Goal: Task Accomplishment & Management: Complete application form

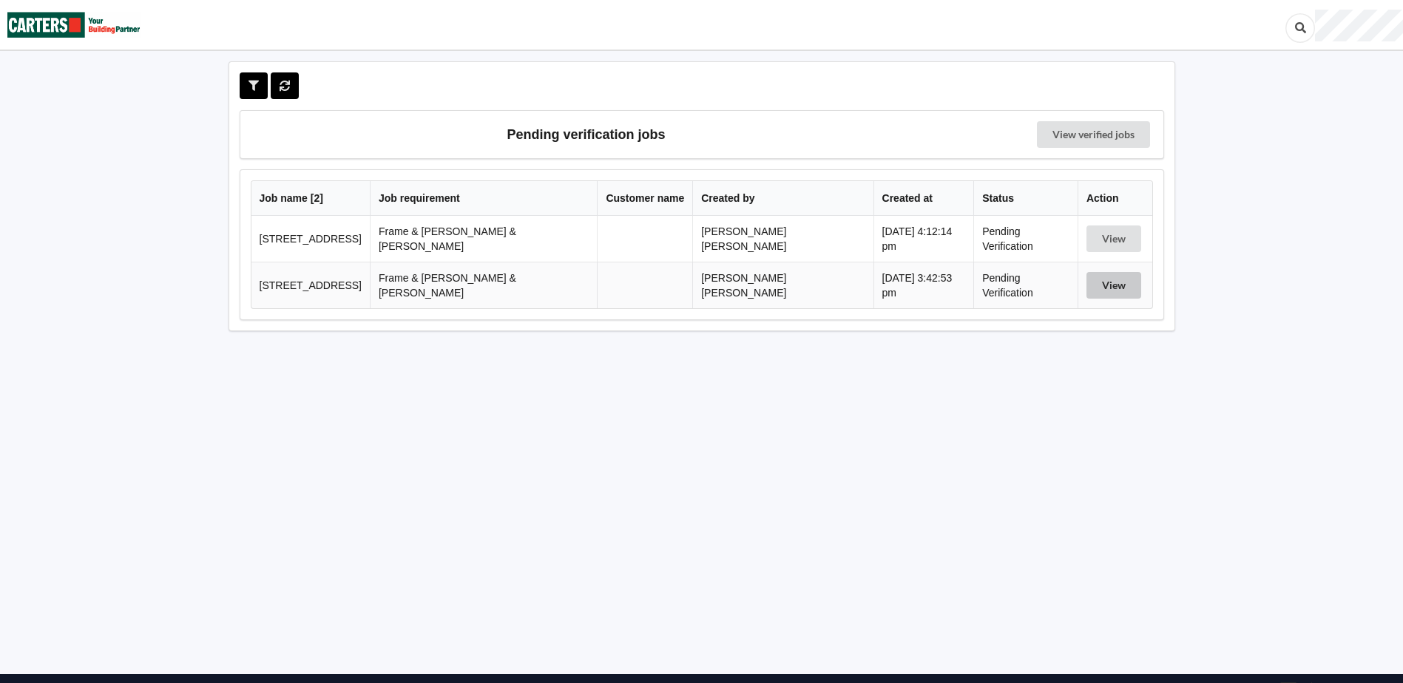
click at [1110, 285] on button "View" at bounding box center [1114, 285] width 55 height 27
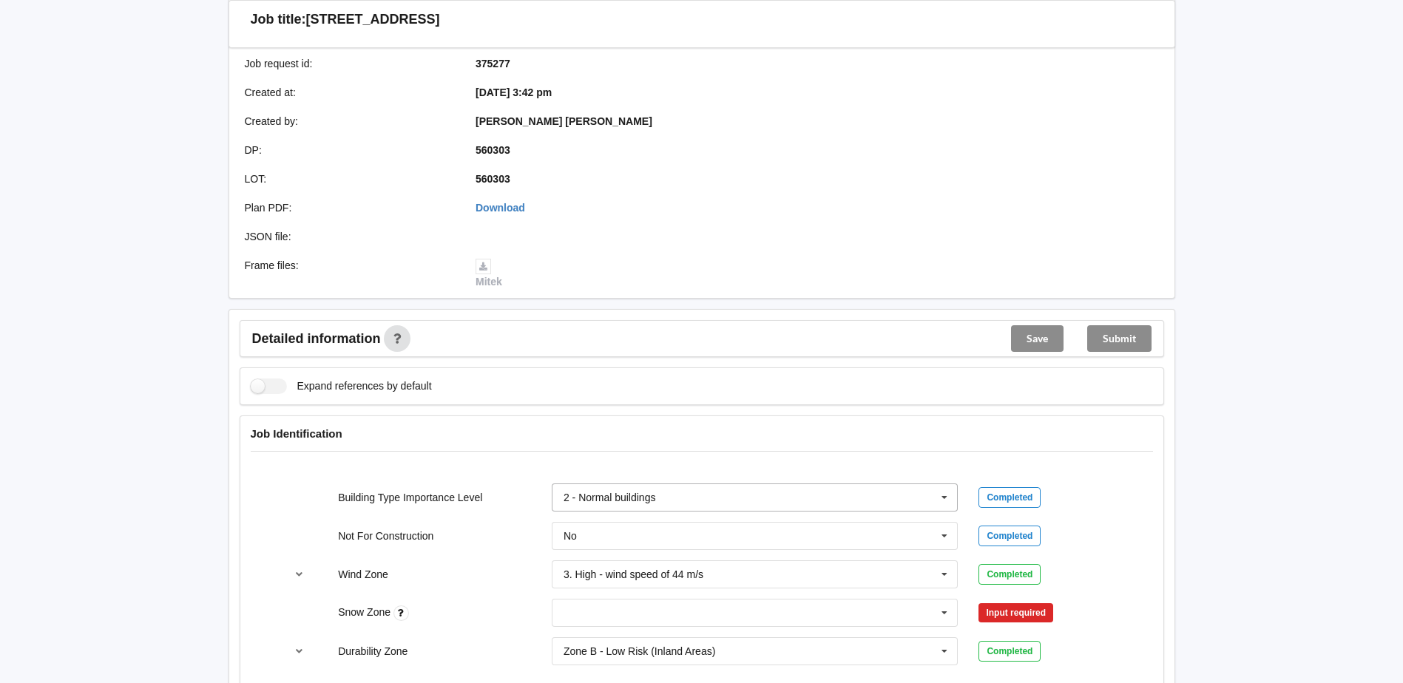
scroll to position [370, 0]
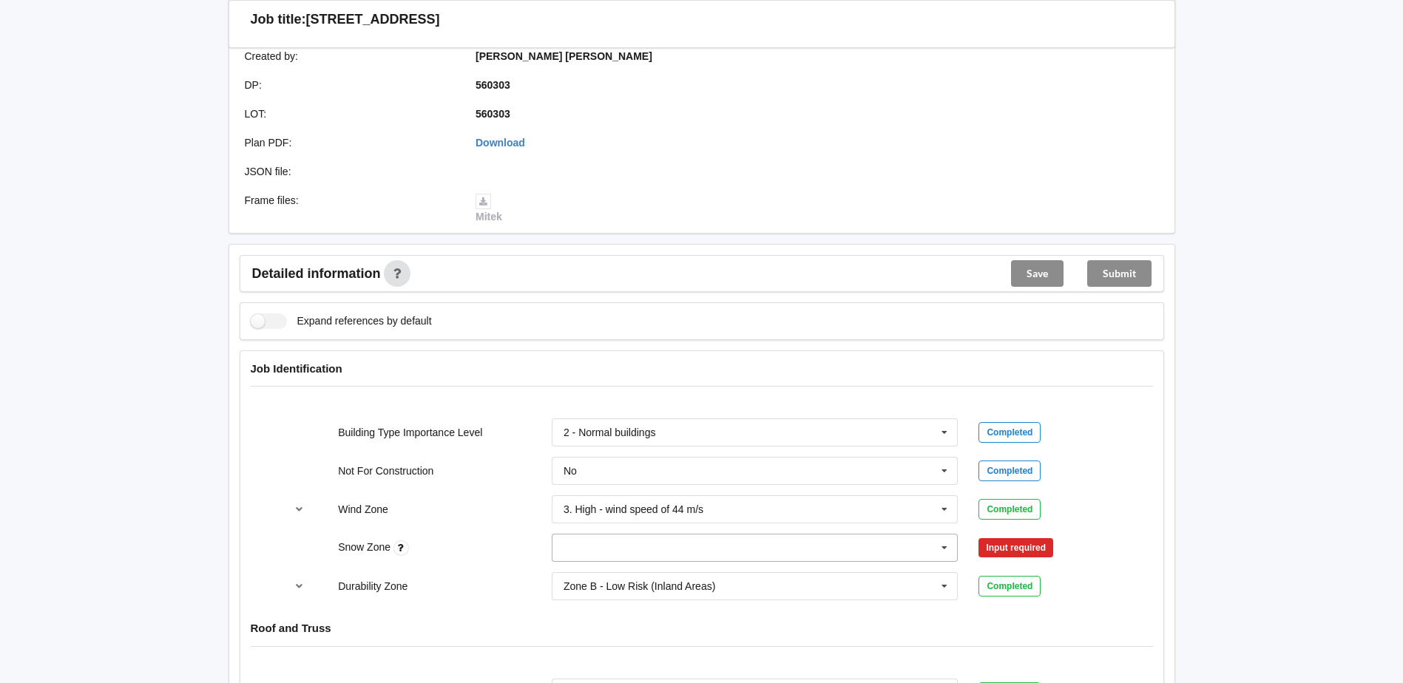
click at [931, 540] on input "text" at bounding box center [755, 548] width 405 height 27
click at [695, 370] on div "N0" at bounding box center [755, 383] width 405 height 27
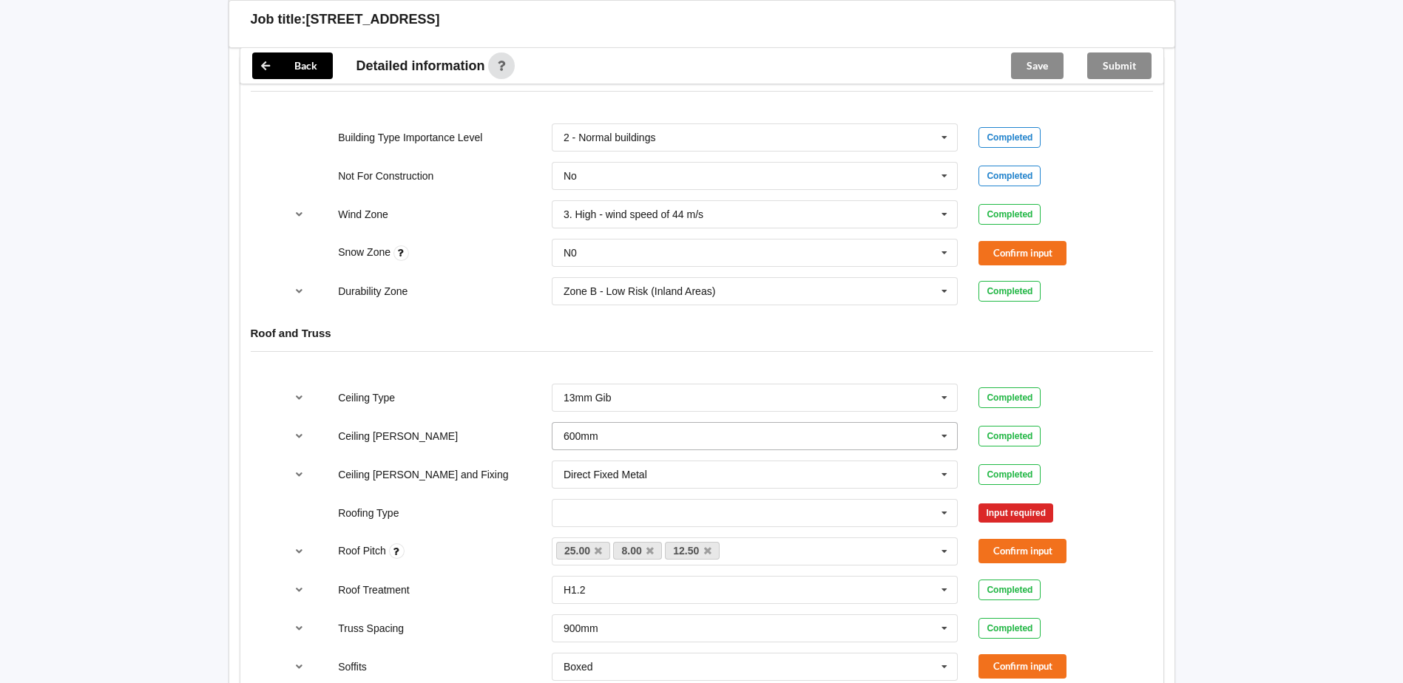
scroll to position [666, 0]
click at [1021, 245] on button "Confirm input" at bounding box center [1023, 252] width 88 height 24
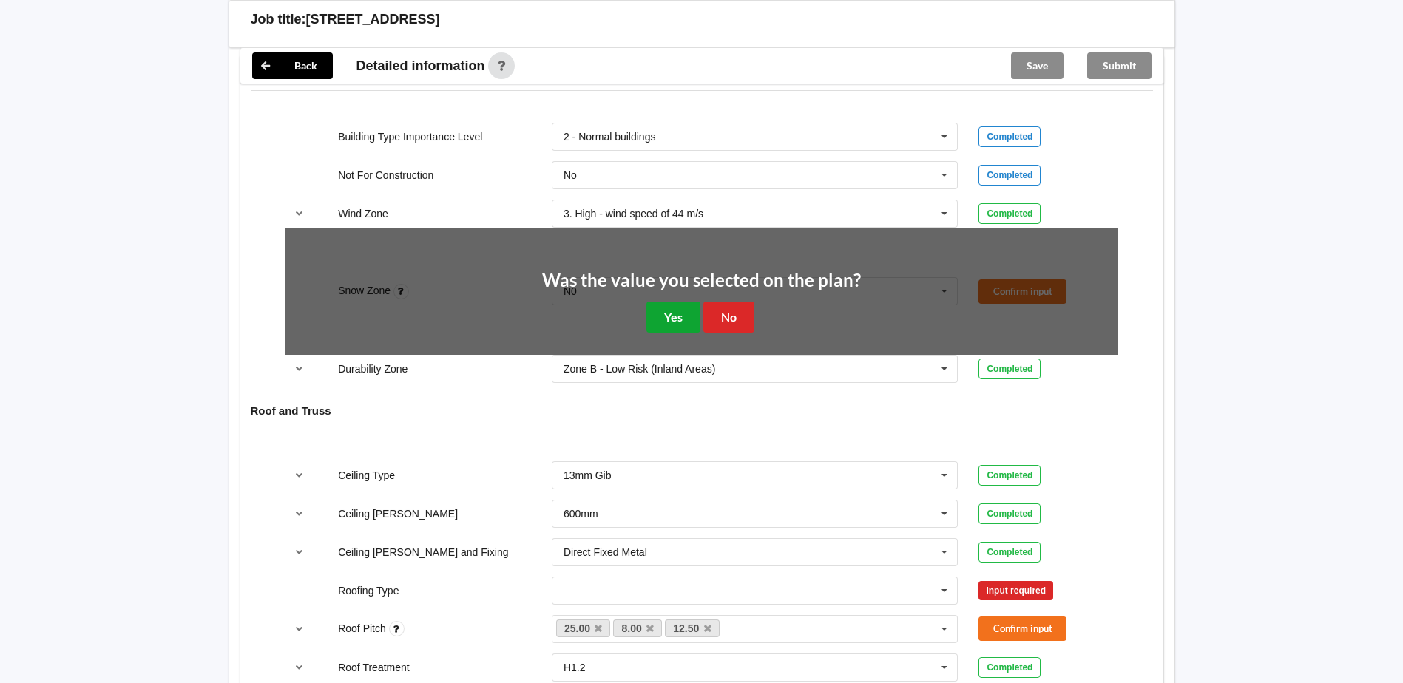
click at [673, 307] on button "Yes" at bounding box center [673, 317] width 54 height 30
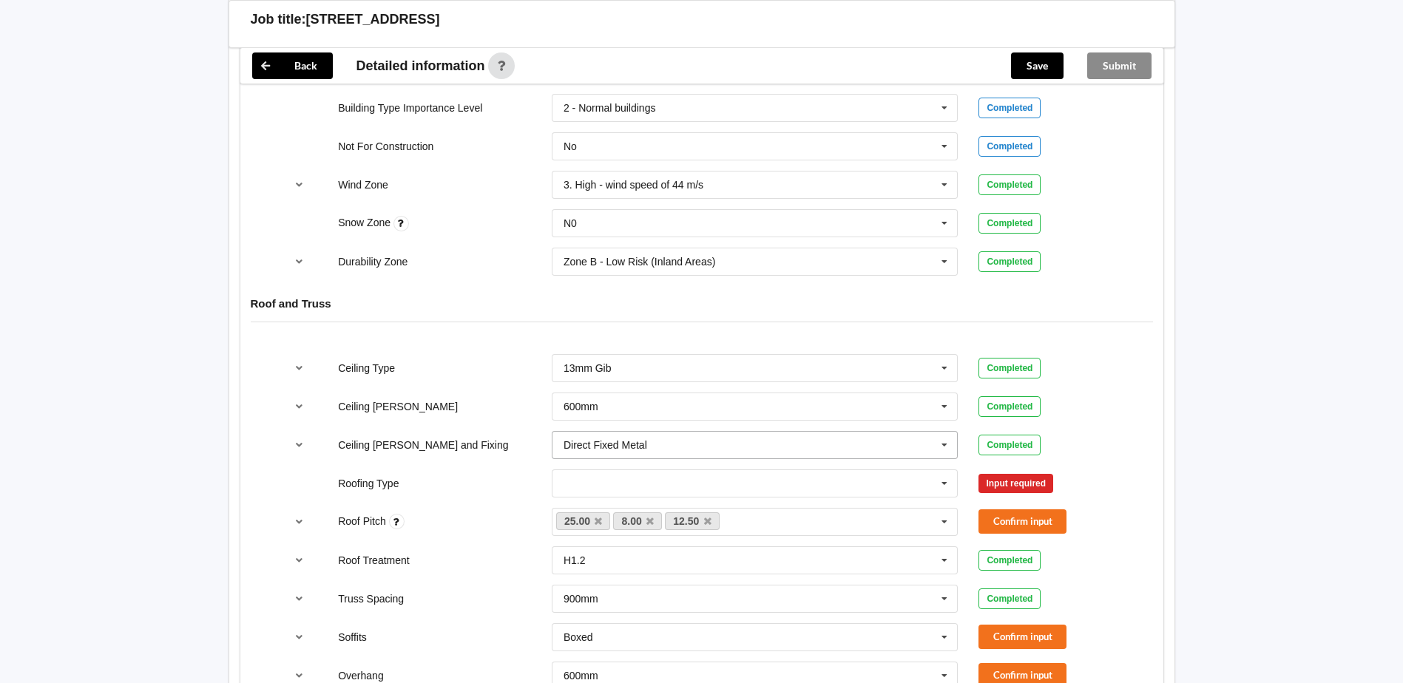
scroll to position [740, 0]
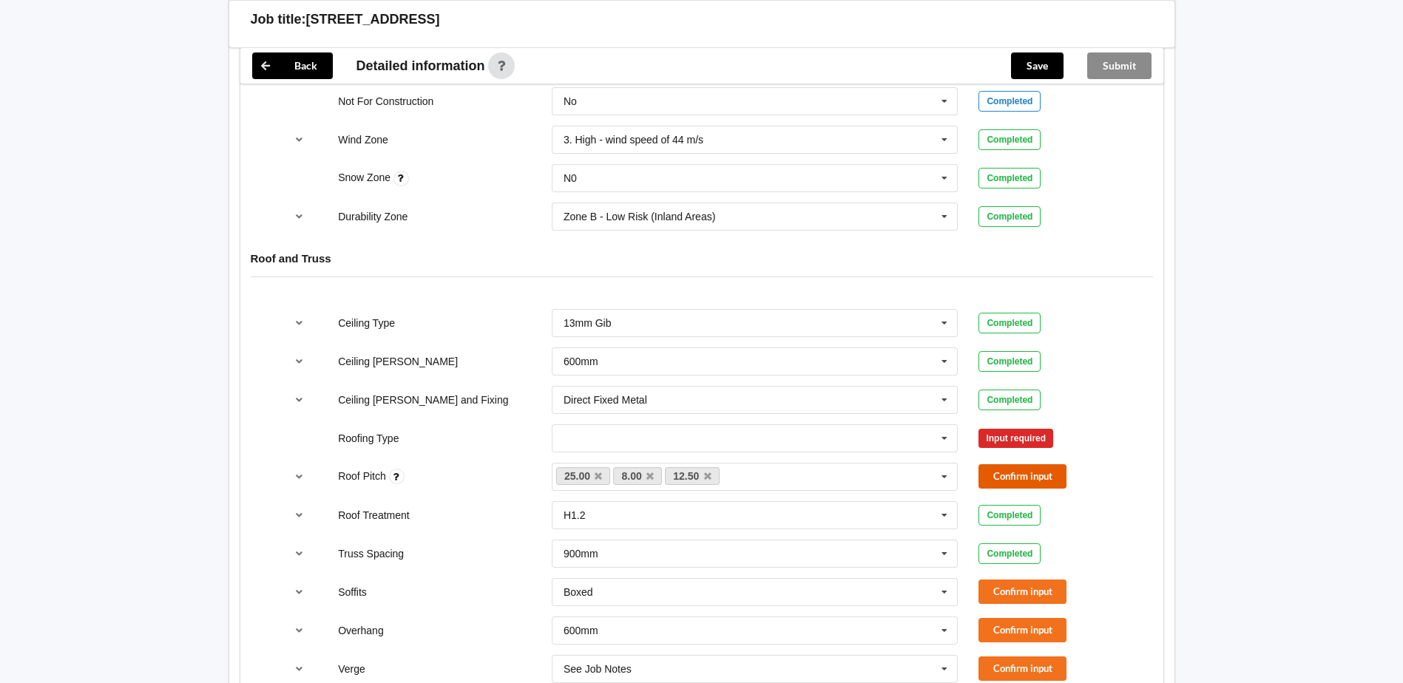
click at [995, 464] on button "Confirm input" at bounding box center [1023, 476] width 88 height 24
click at [942, 425] on icon at bounding box center [944, 438] width 22 height 27
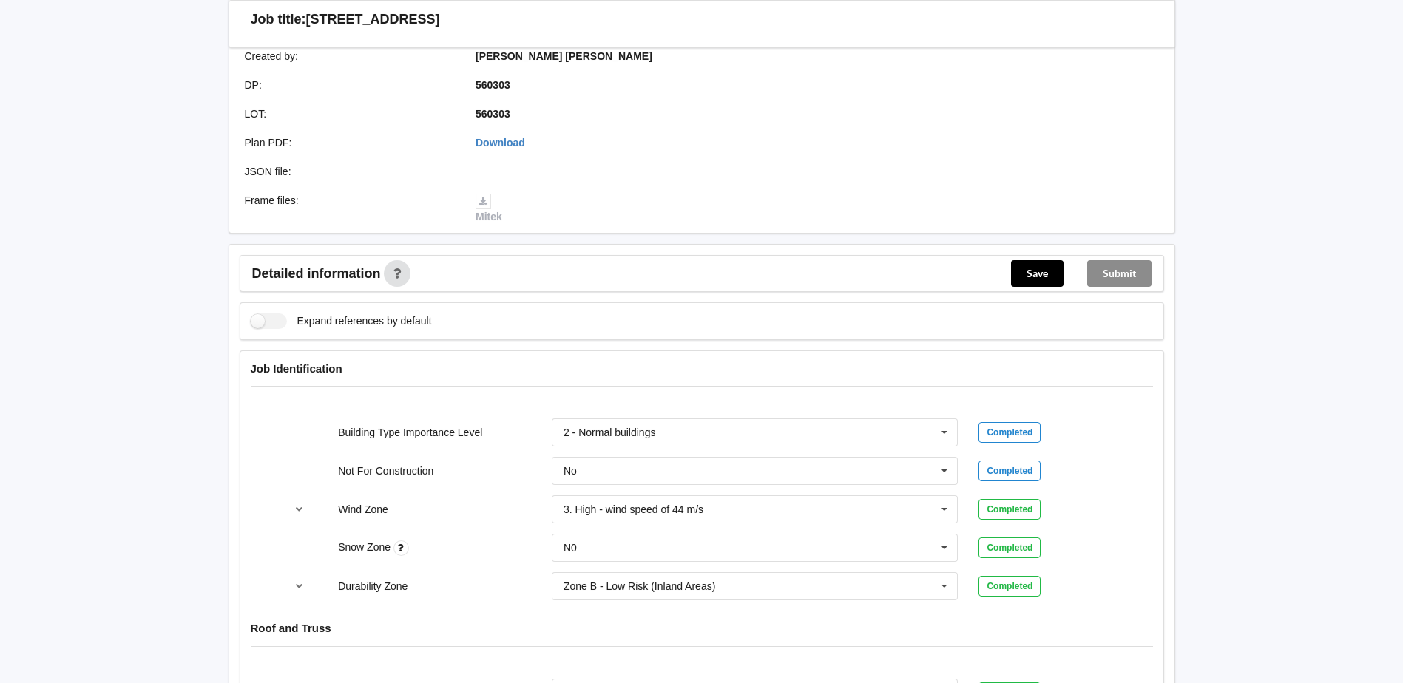
scroll to position [0, 0]
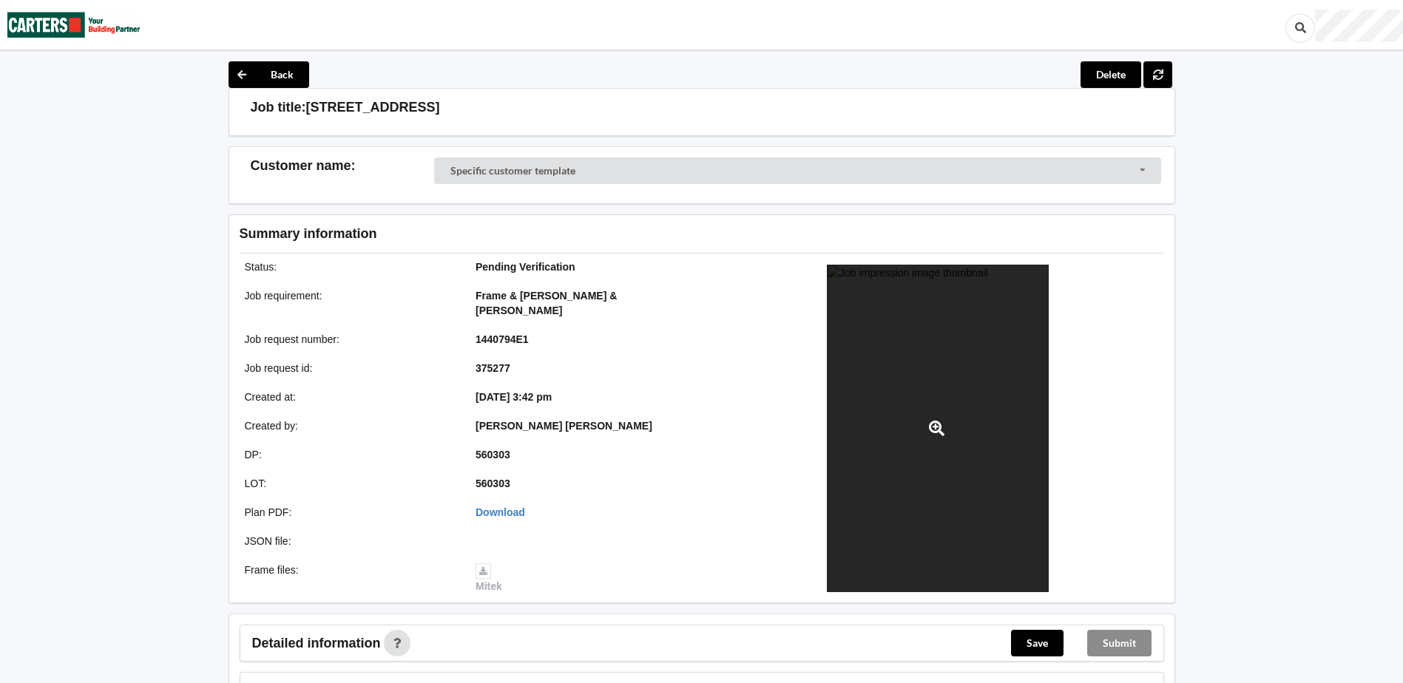
click at [965, 407] on div at bounding box center [938, 429] width 222 height 328
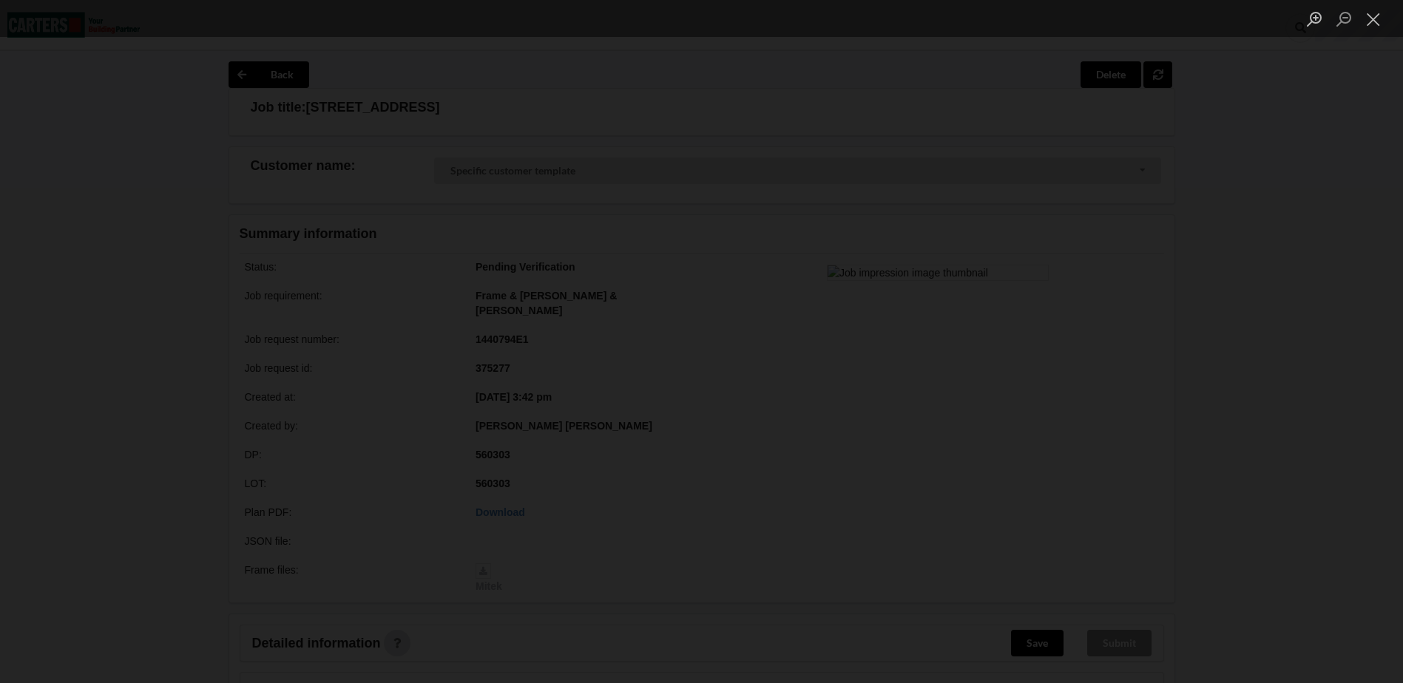
click at [1285, 334] on div "Lightbox" at bounding box center [701, 341] width 1403 height 683
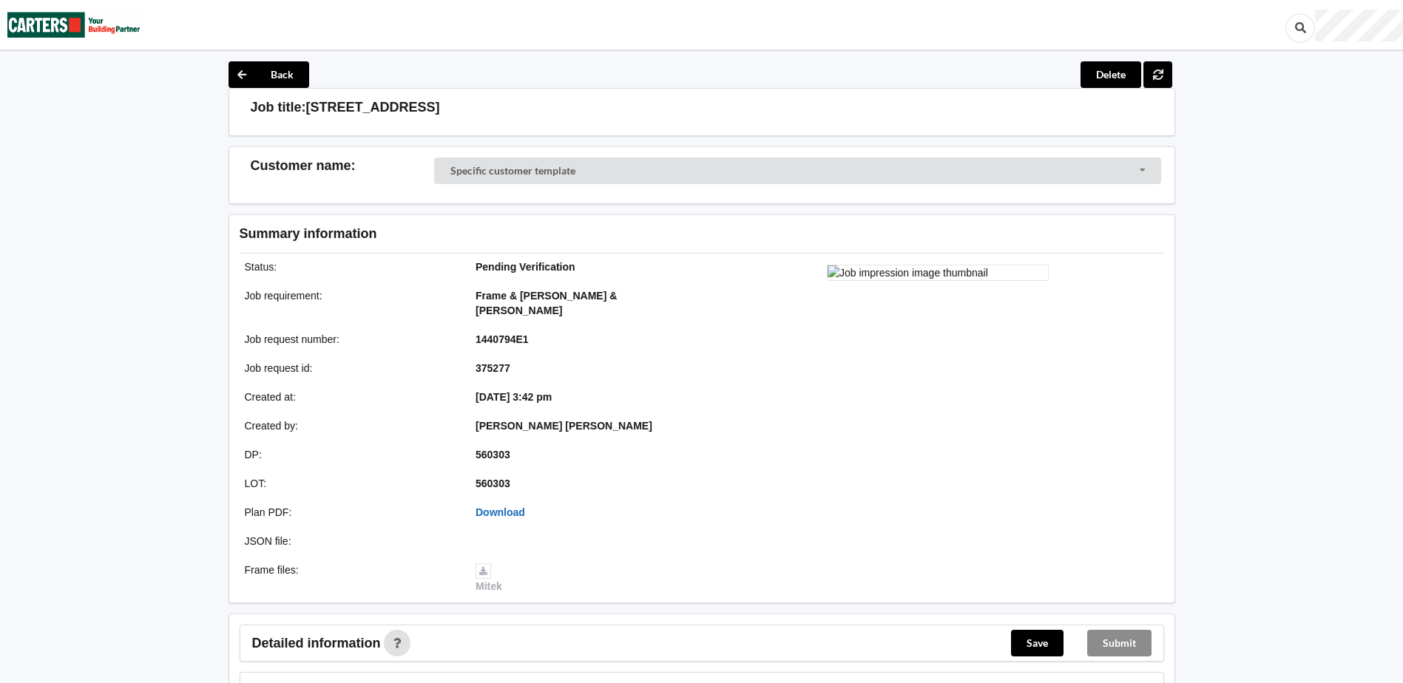
click at [487, 507] on link "Download" at bounding box center [501, 513] width 50 height 12
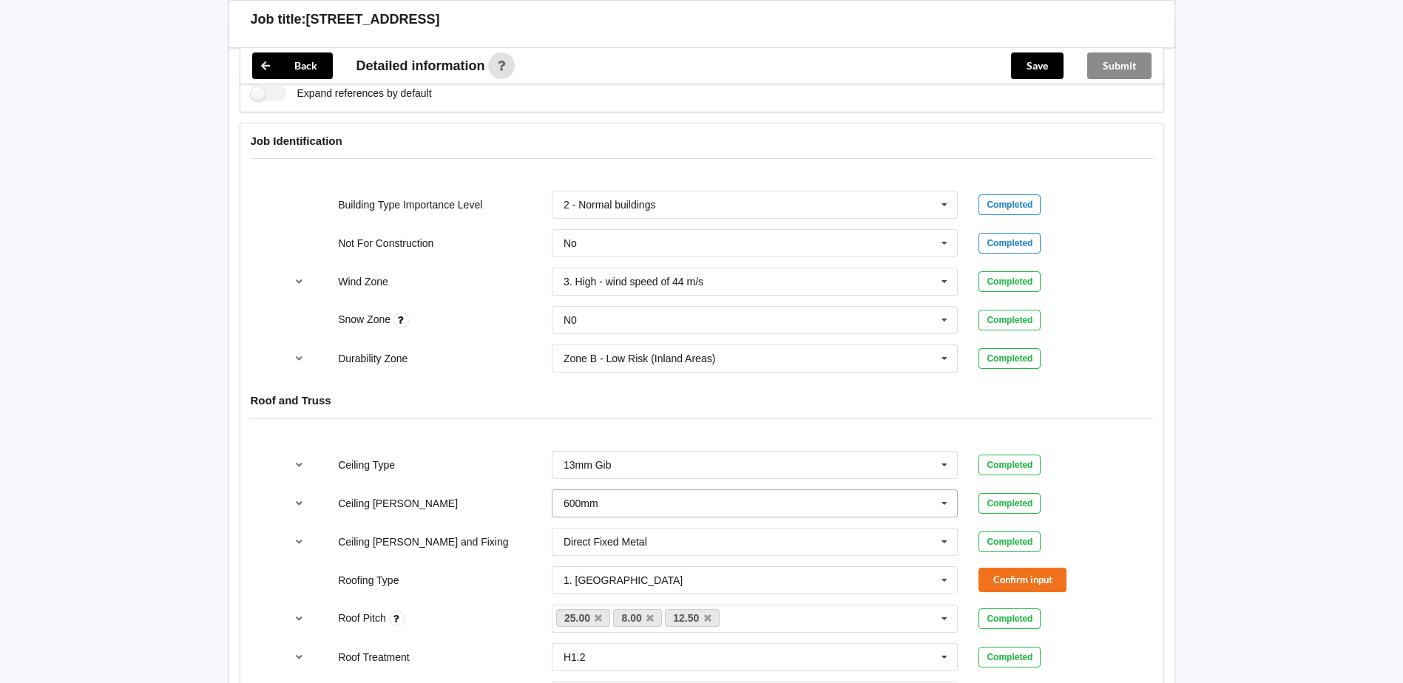
scroll to position [666, 0]
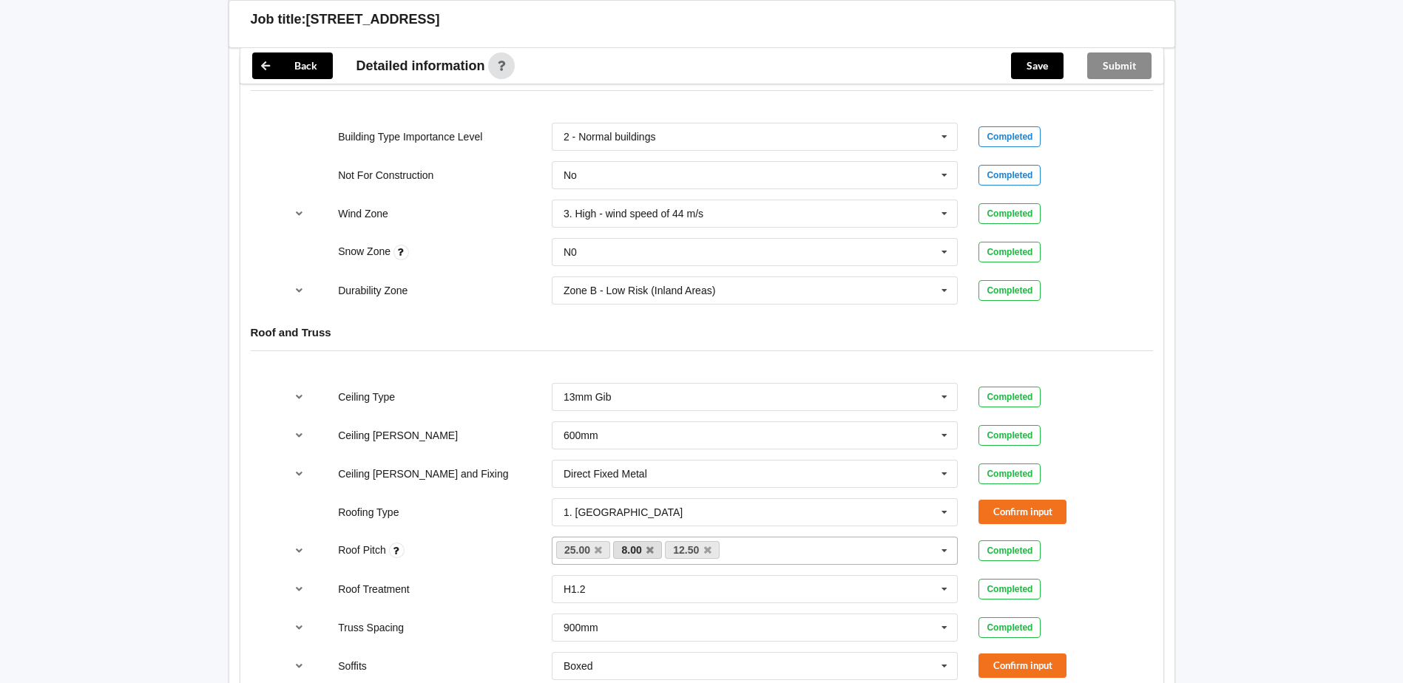
click at [654, 541] on link "8.00" at bounding box center [637, 550] width 49 height 18
click at [650, 546] on icon at bounding box center [649, 551] width 7 height 10
click at [650, 541] on link "12.50" at bounding box center [640, 550] width 55 height 18
click at [658, 546] on icon at bounding box center [655, 551] width 7 height 10
click at [1050, 504] on button "Confirm input" at bounding box center [1023, 512] width 88 height 24
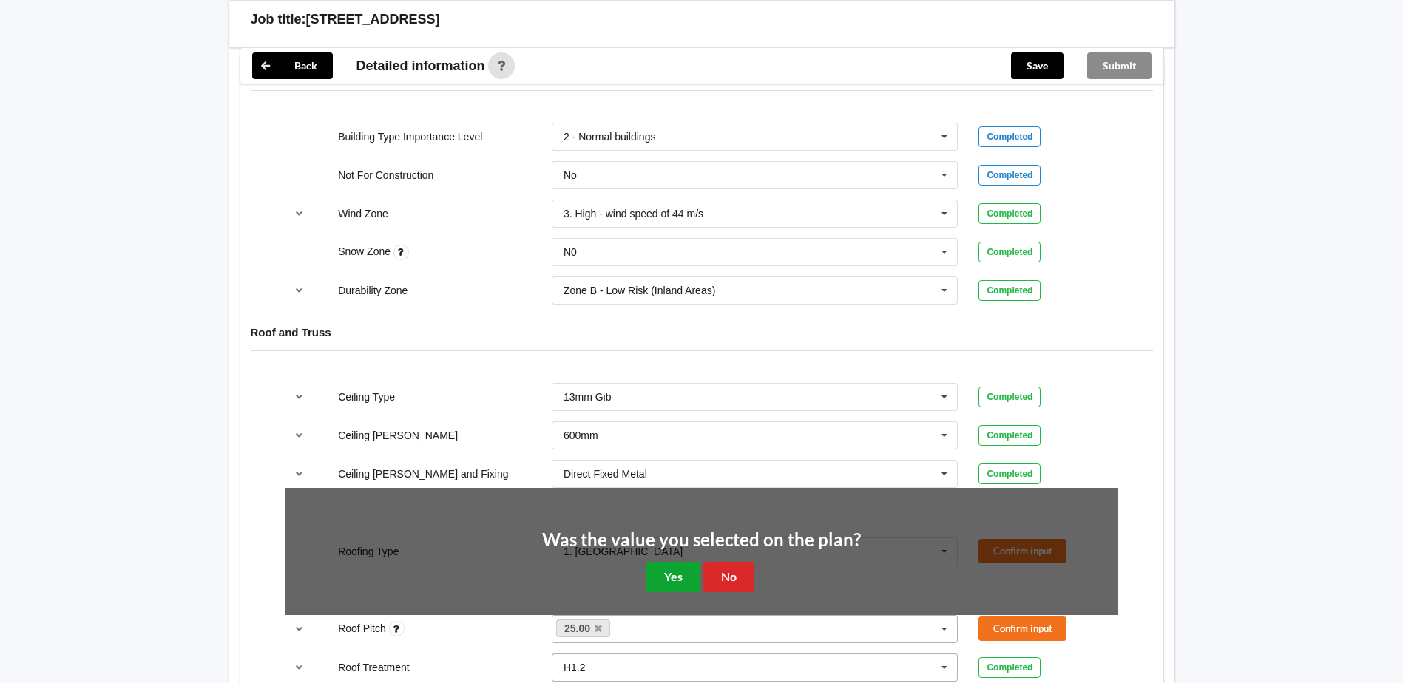
drag, startPoint x: 666, startPoint y: 564, endPoint x: 873, endPoint y: 564, distance: 207.1
click at [672, 564] on button "Yes" at bounding box center [673, 577] width 54 height 30
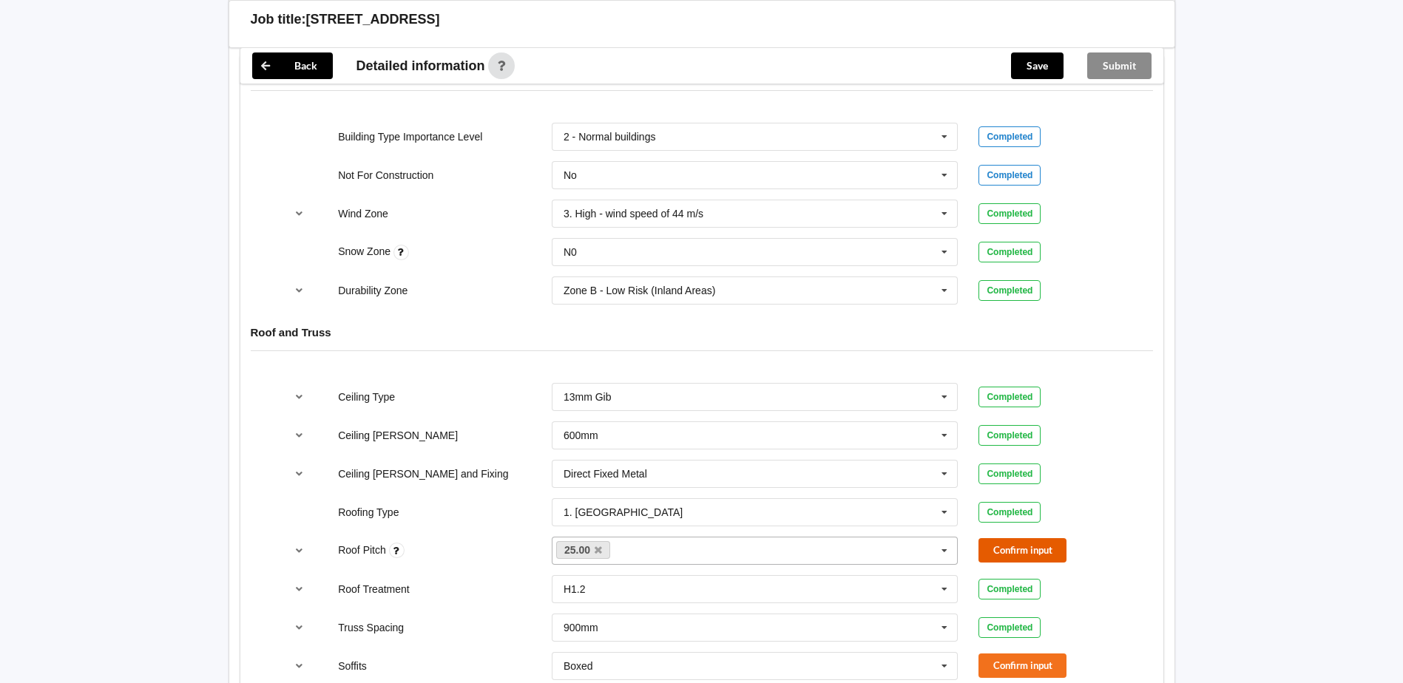
click at [1049, 538] on button "Confirm input" at bounding box center [1023, 550] width 88 height 24
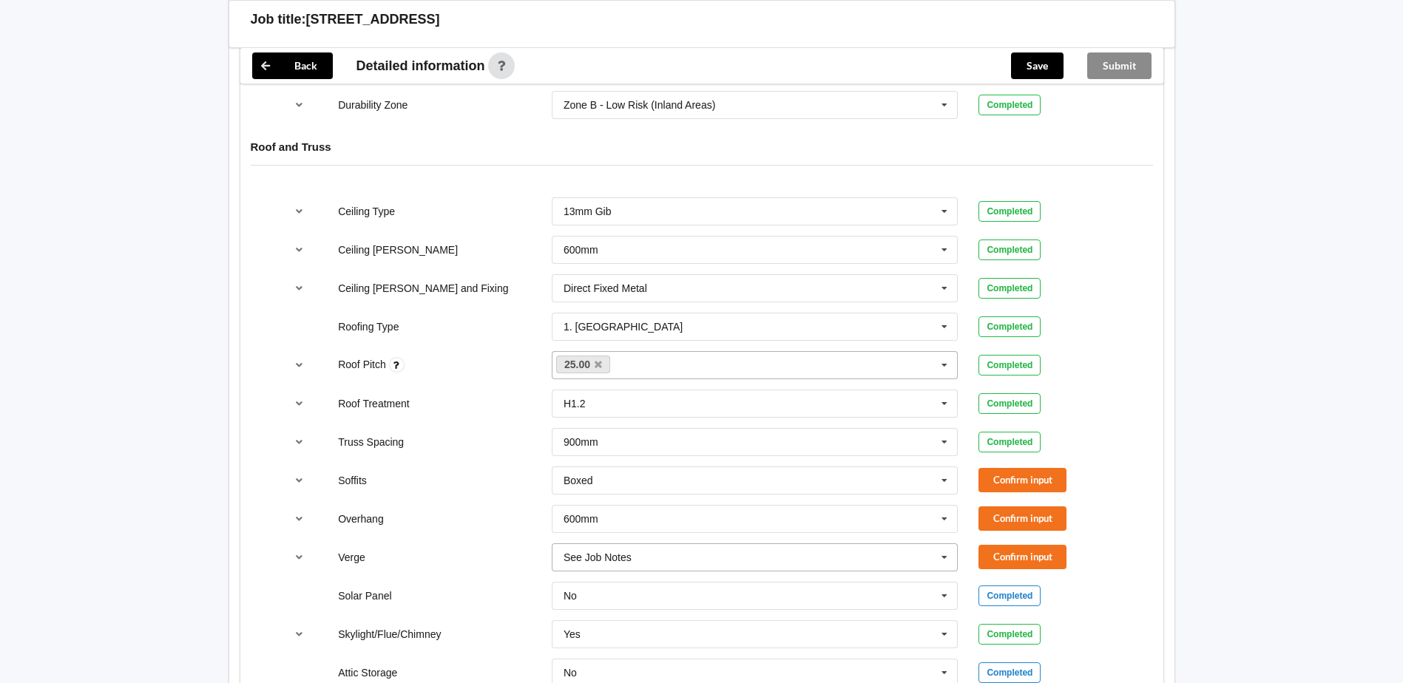
scroll to position [888, 0]
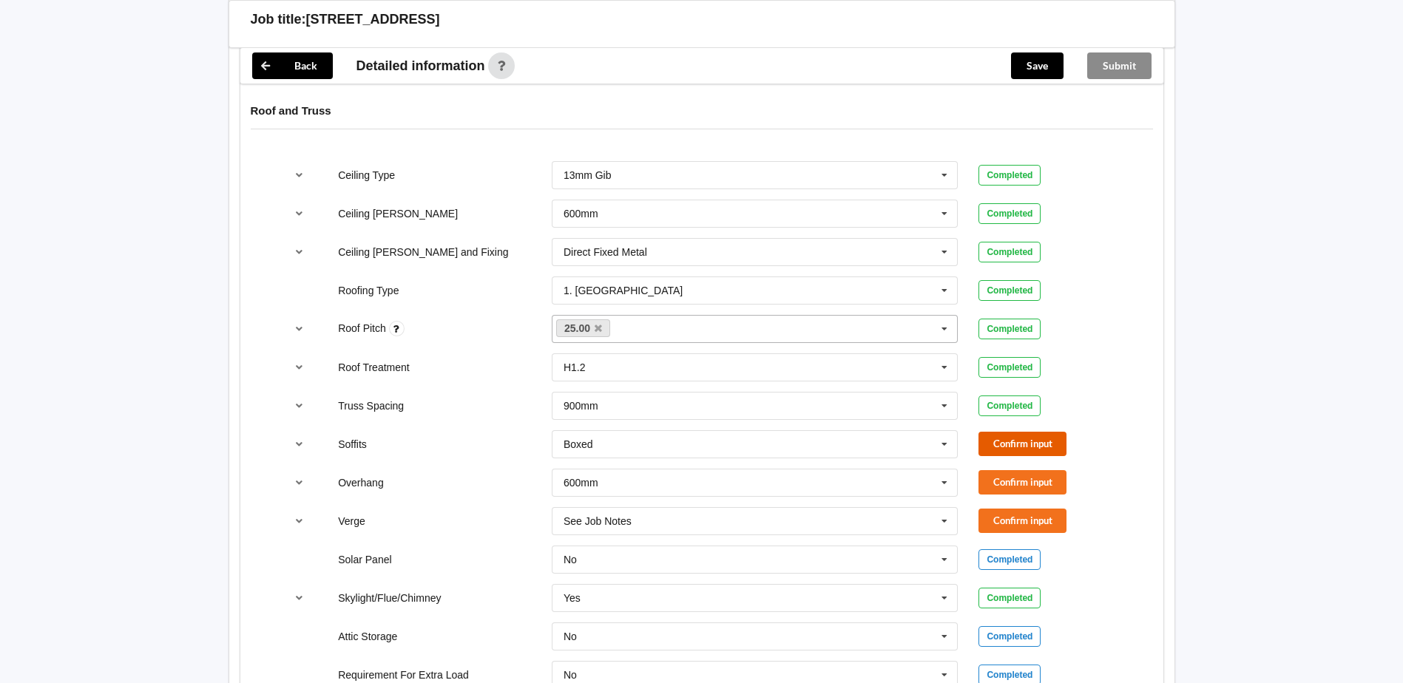
click at [1029, 432] on button "Confirm input" at bounding box center [1023, 444] width 88 height 24
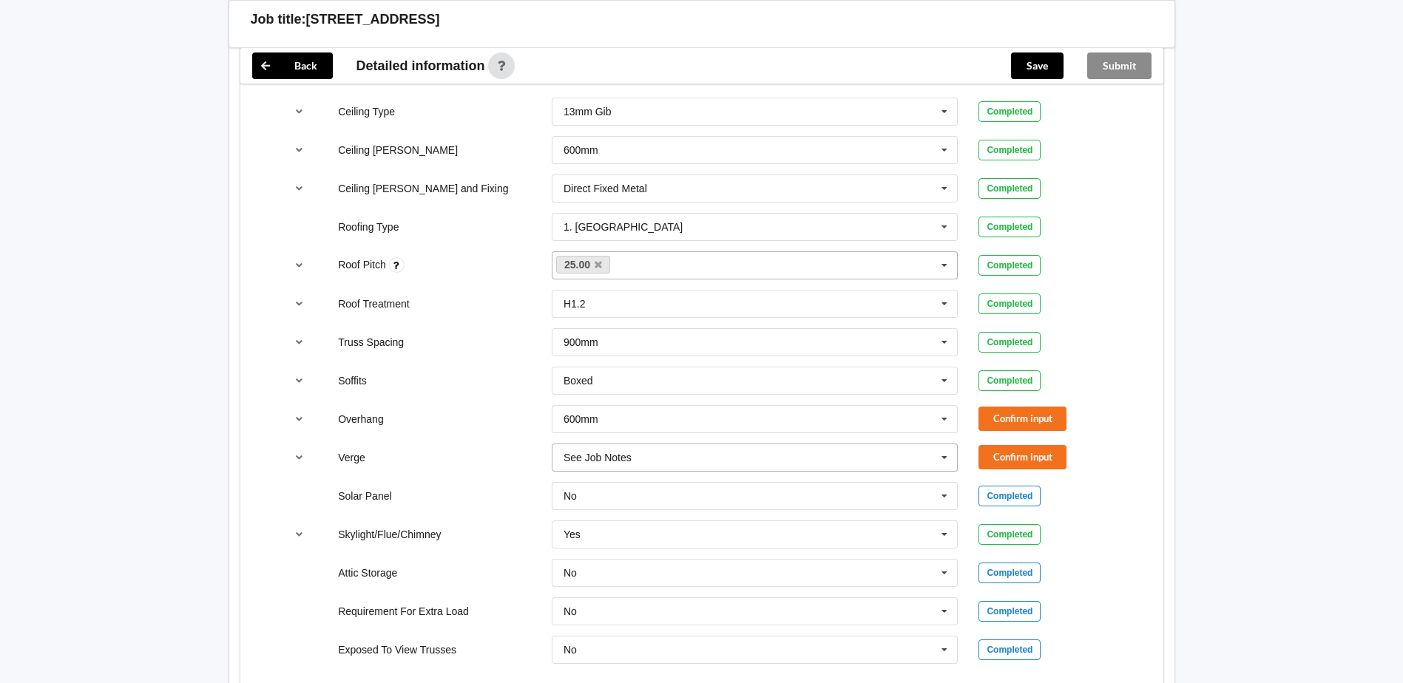
scroll to position [1035, 0]
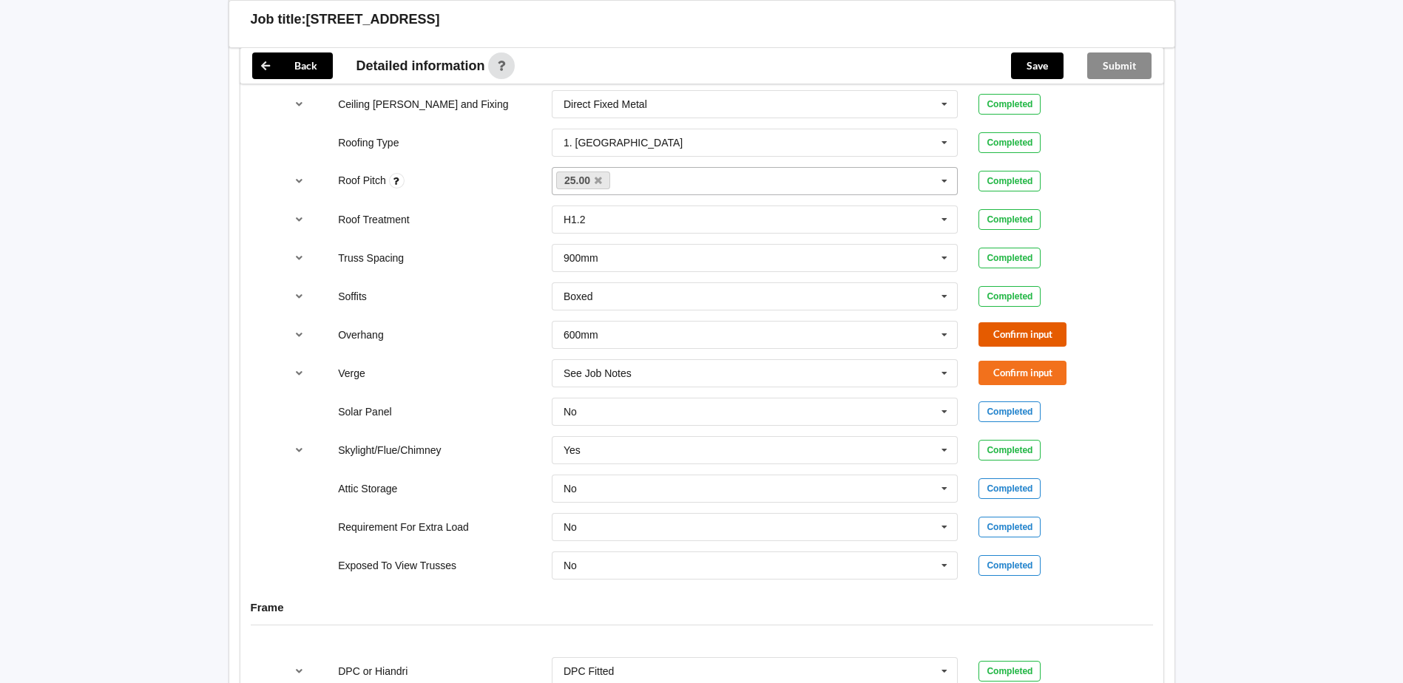
click at [983, 322] on button "Confirm input" at bounding box center [1023, 334] width 88 height 24
click at [934, 360] on icon at bounding box center [944, 373] width 22 height 27
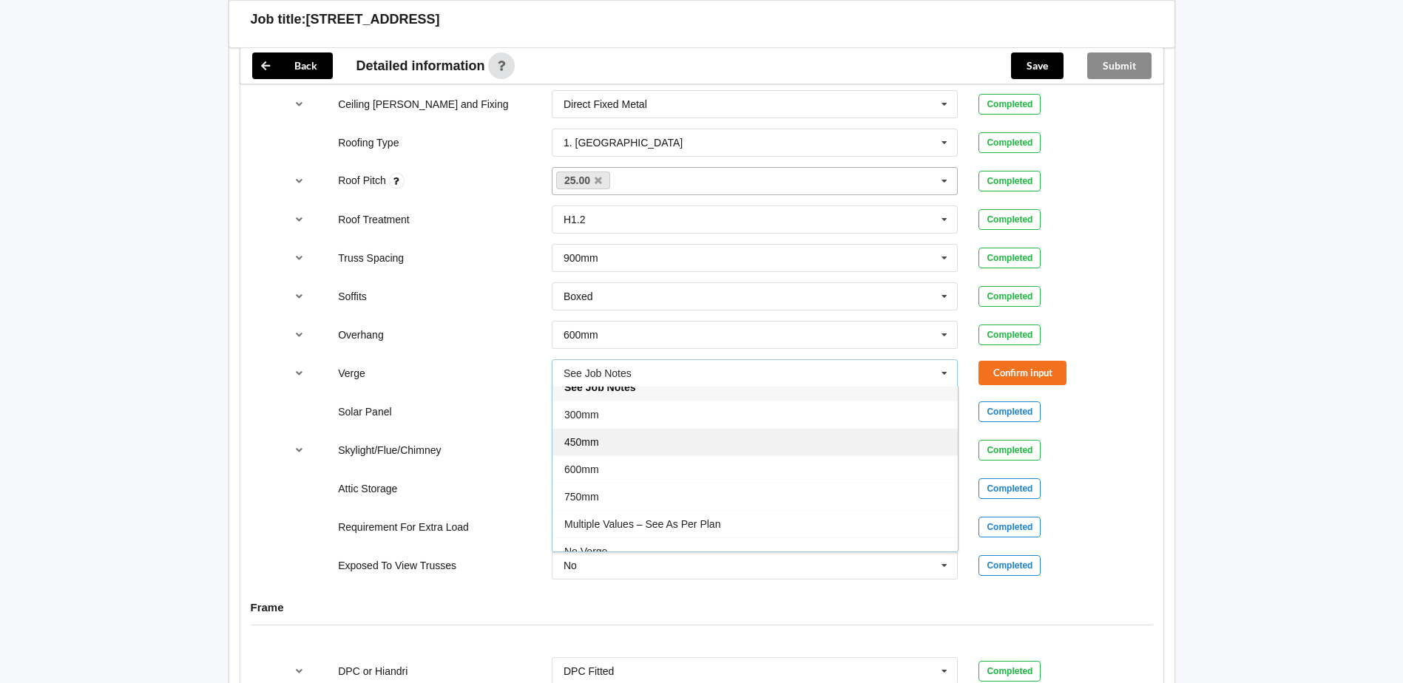
scroll to position [27, 0]
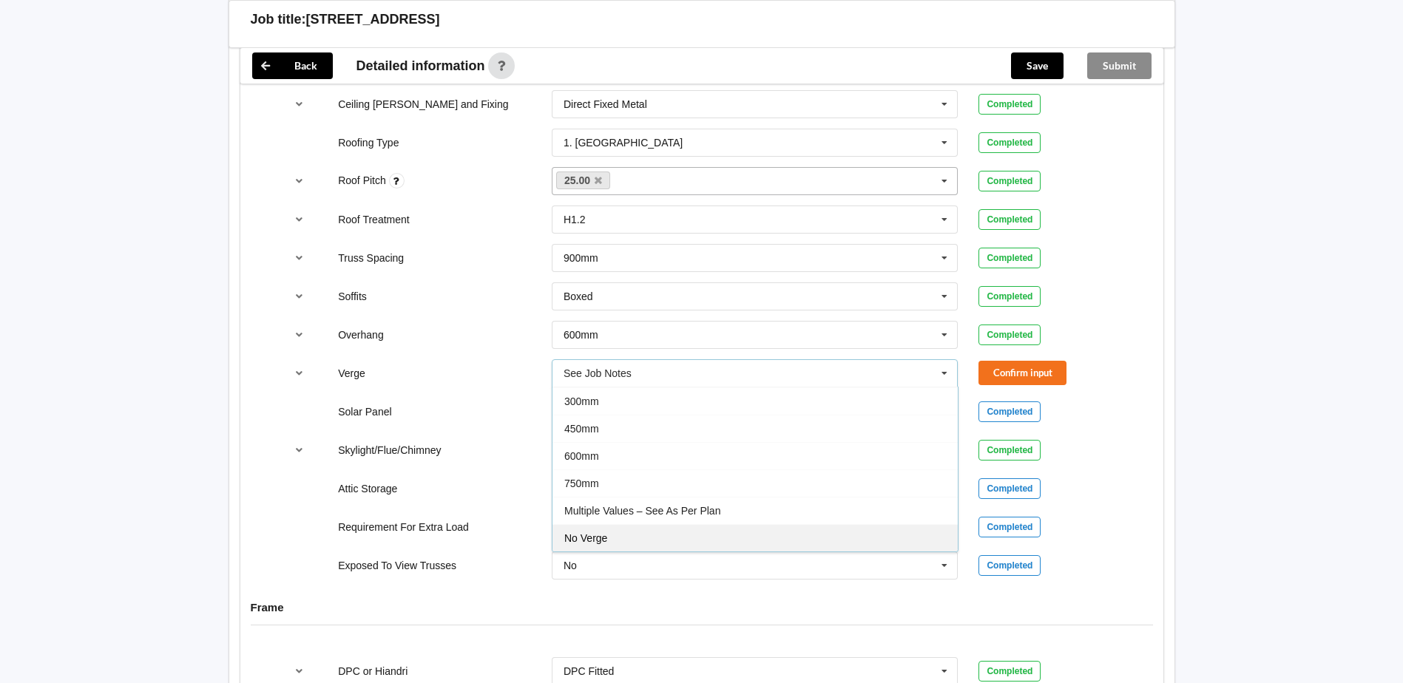
click at [649, 524] on div "No Verge" at bounding box center [755, 537] width 405 height 27
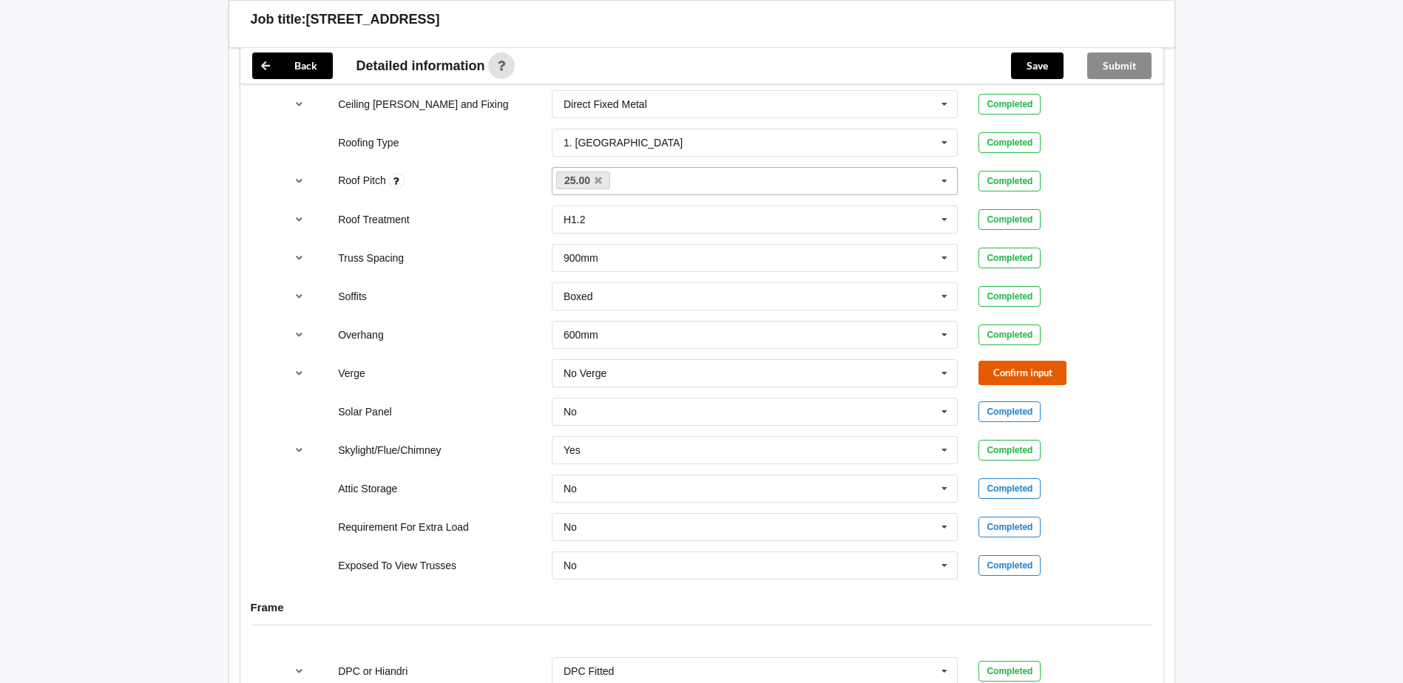
click at [1035, 361] on button "Confirm input" at bounding box center [1023, 373] width 88 height 24
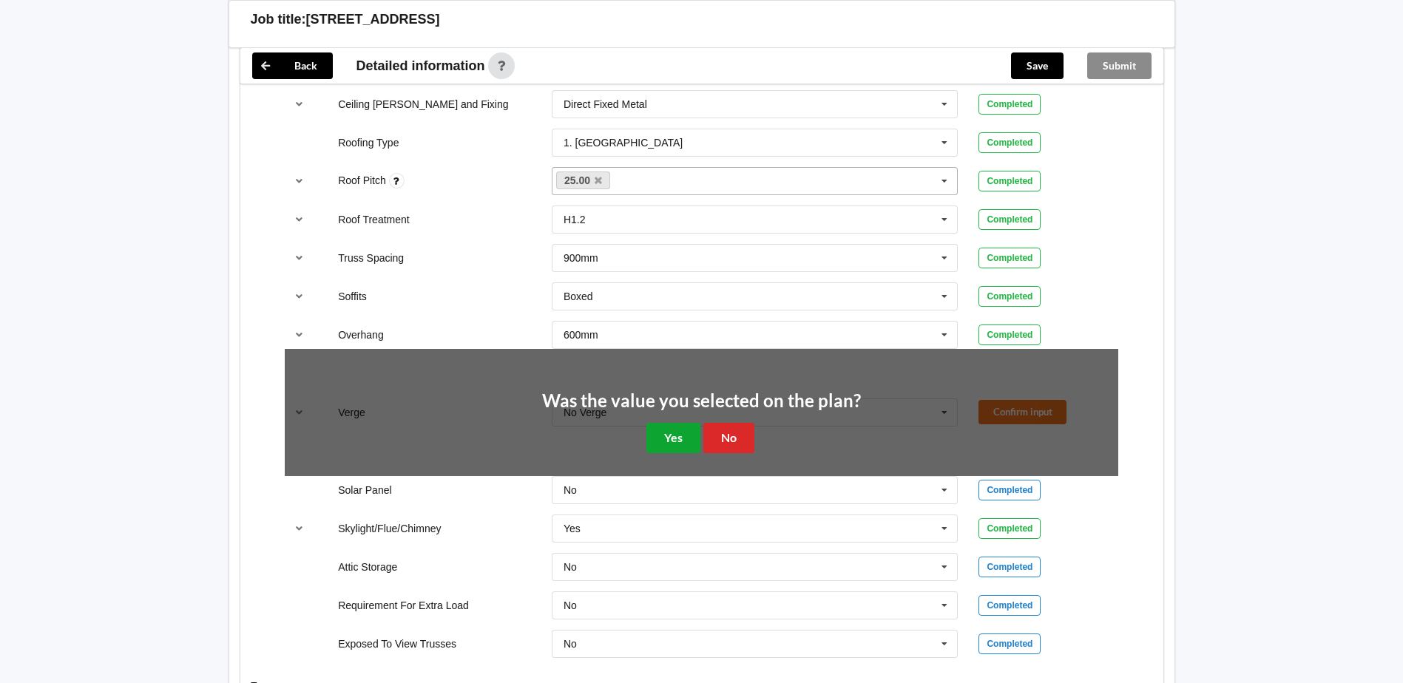
click at [666, 423] on button "Yes" at bounding box center [673, 438] width 54 height 30
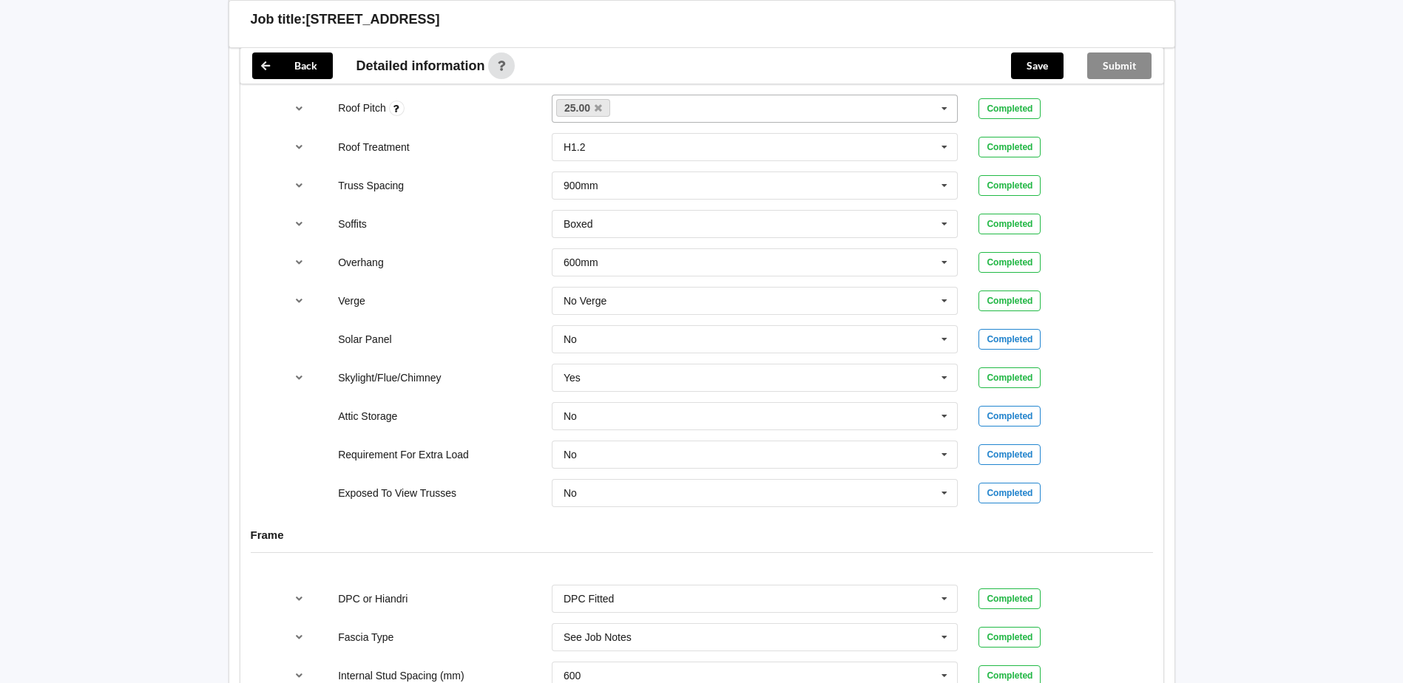
scroll to position [1257, 0]
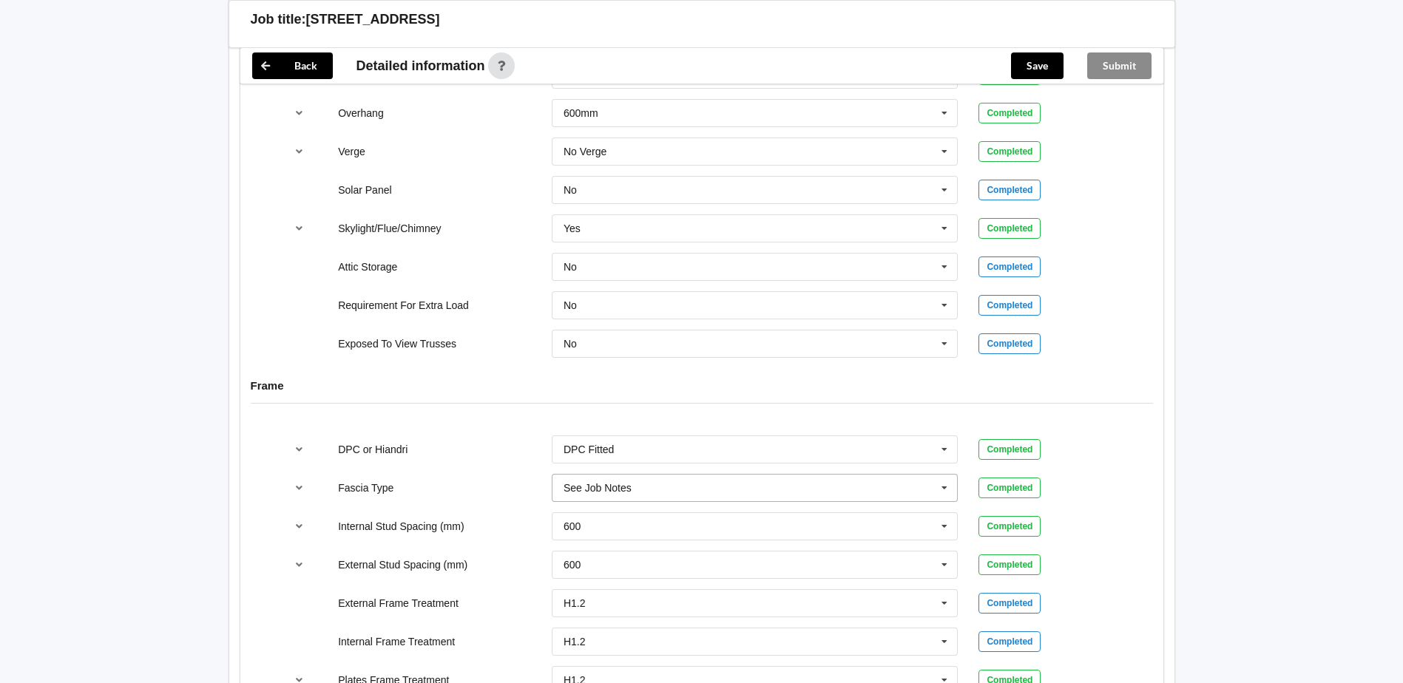
click at [627, 483] on div "See Job Notes" at bounding box center [598, 488] width 68 height 10
type input "Interline 185"
click at [607, 510] on b "Interline 185" at bounding box center [613, 516] width 61 height 12
click at [1054, 477] on button "Confirm input" at bounding box center [1023, 488] width 88 height 24
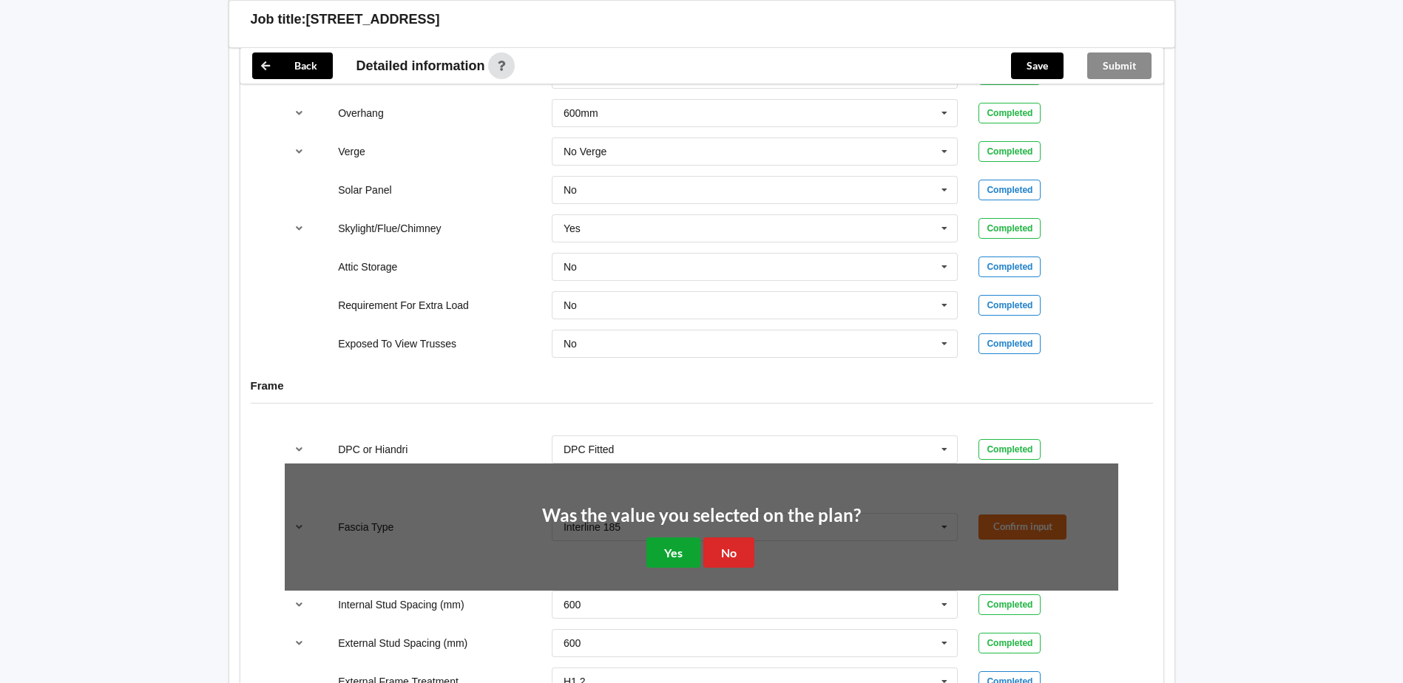
click at [670, 538] on button "Yes" at bounding box center [673, 553] width 54 height 30
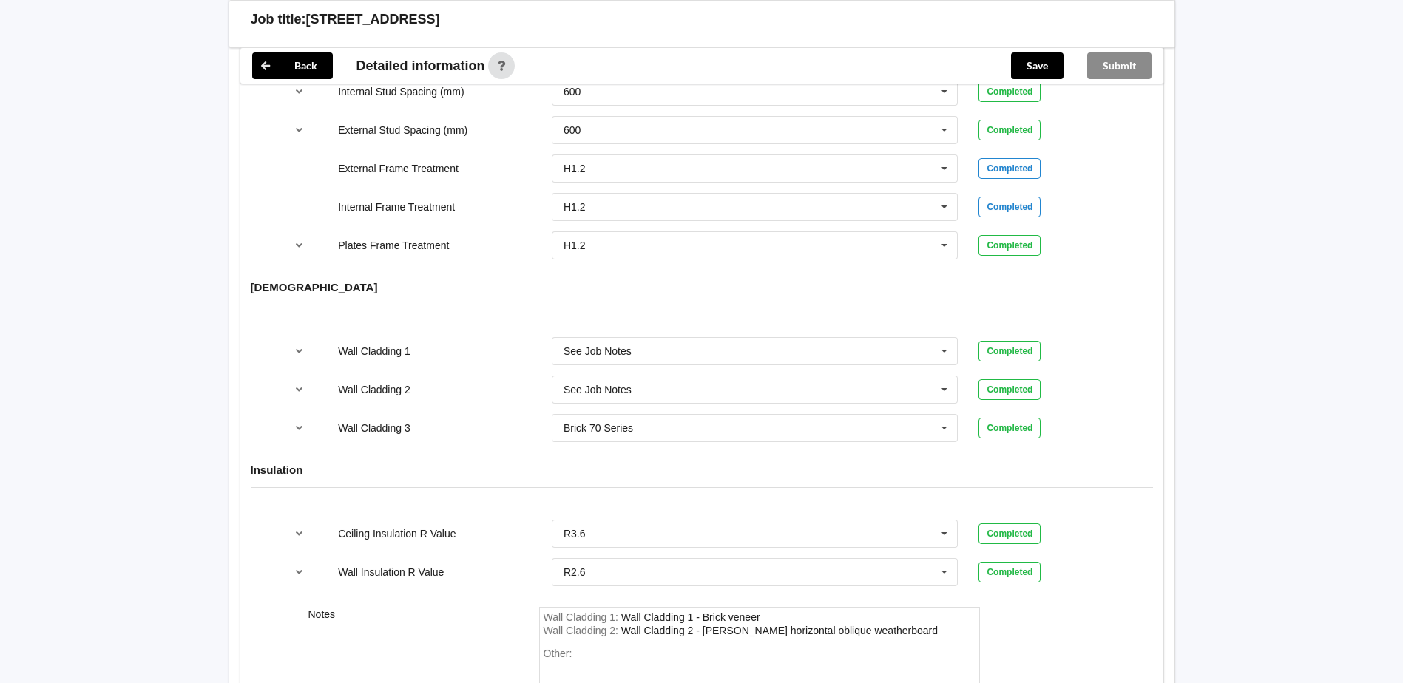
scroll to position [1856, 0]
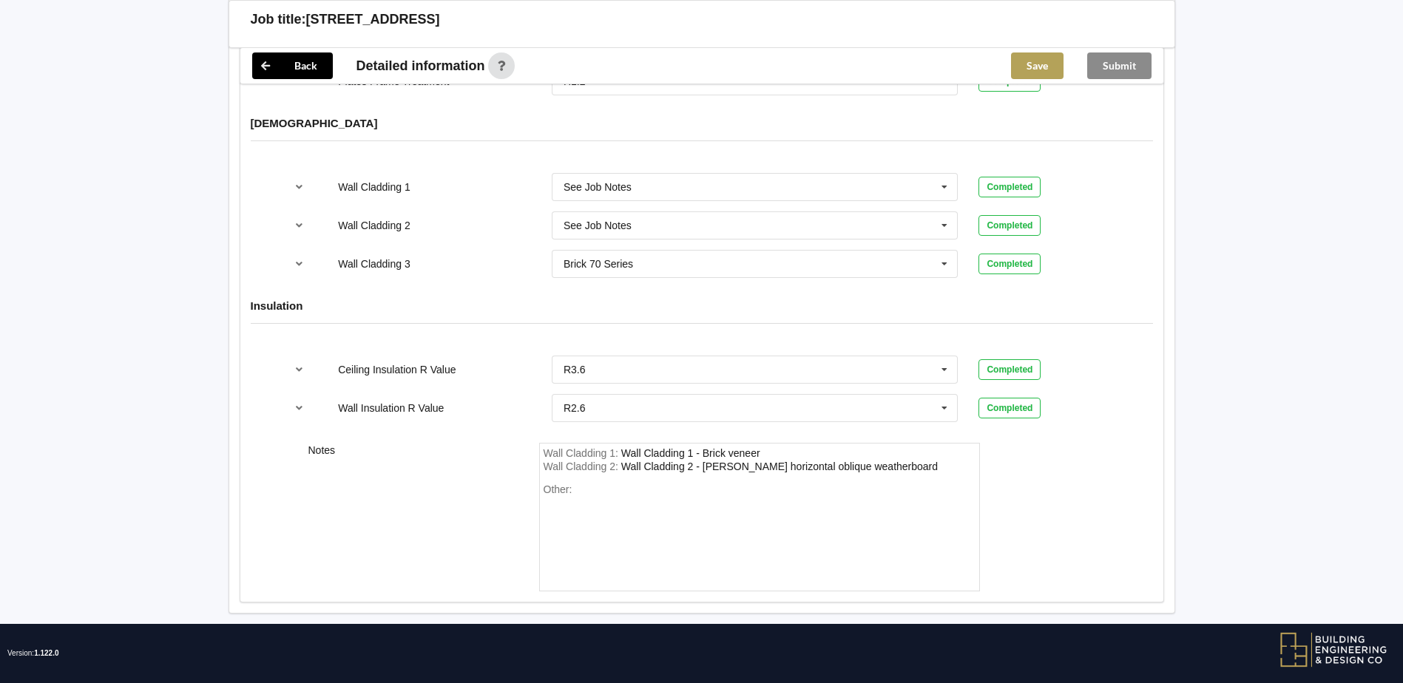
click at [1040, 70] on button "Save" at bounding box center [1037, 66] width 53 height 27
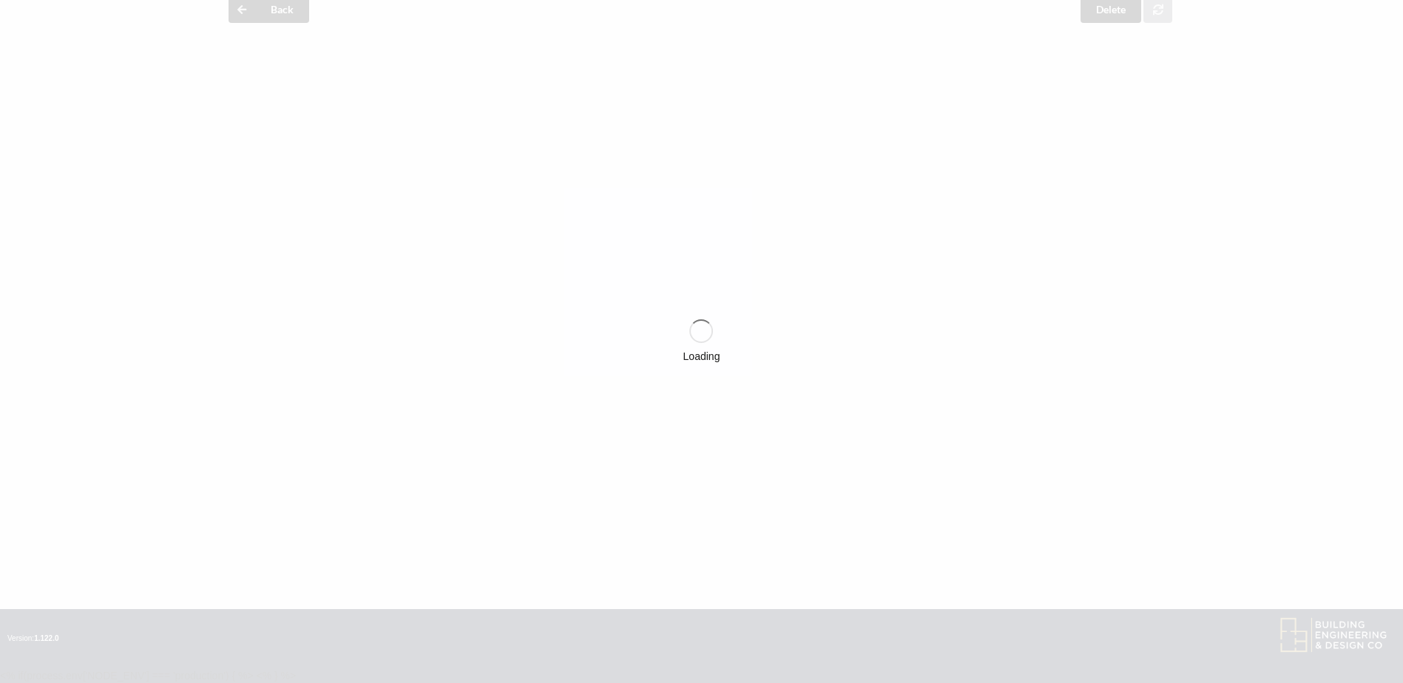
scroll to position [0, 0]
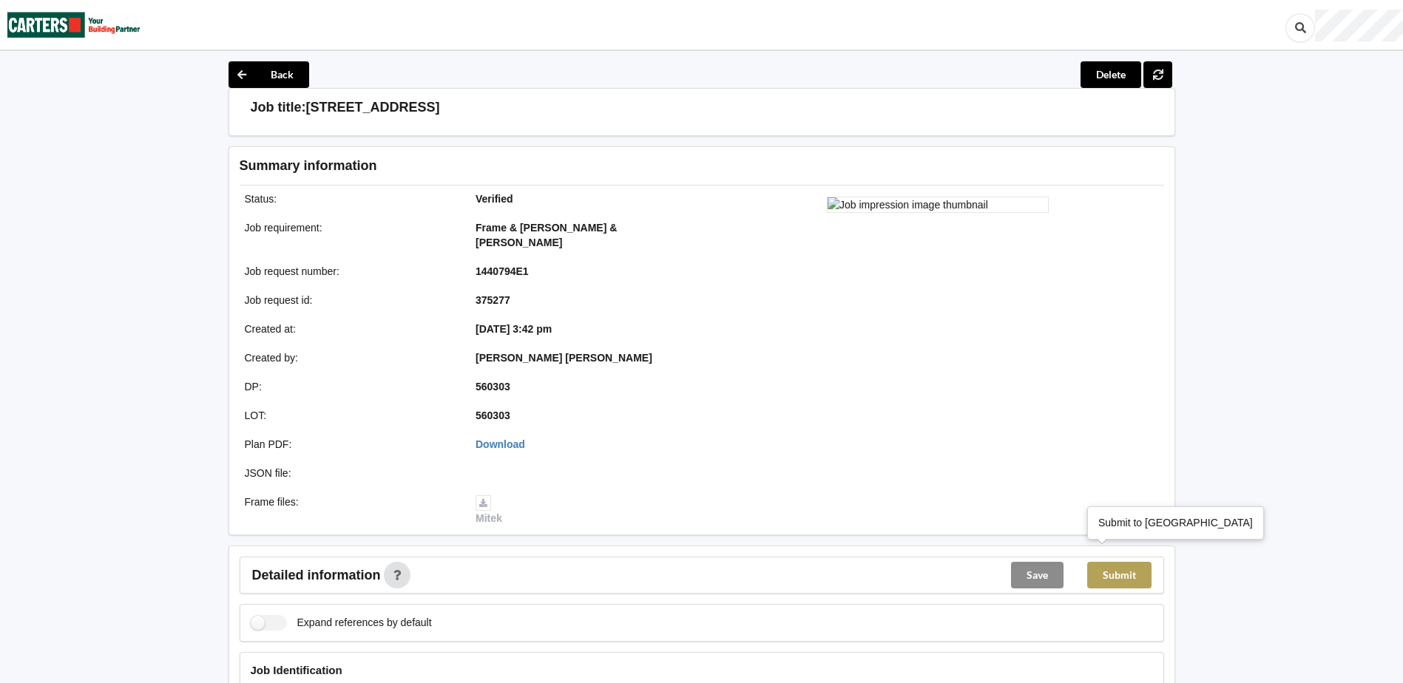
click at [1143, 562] on button "Submit" at bounding box center [1119, 575] width 64 height 27
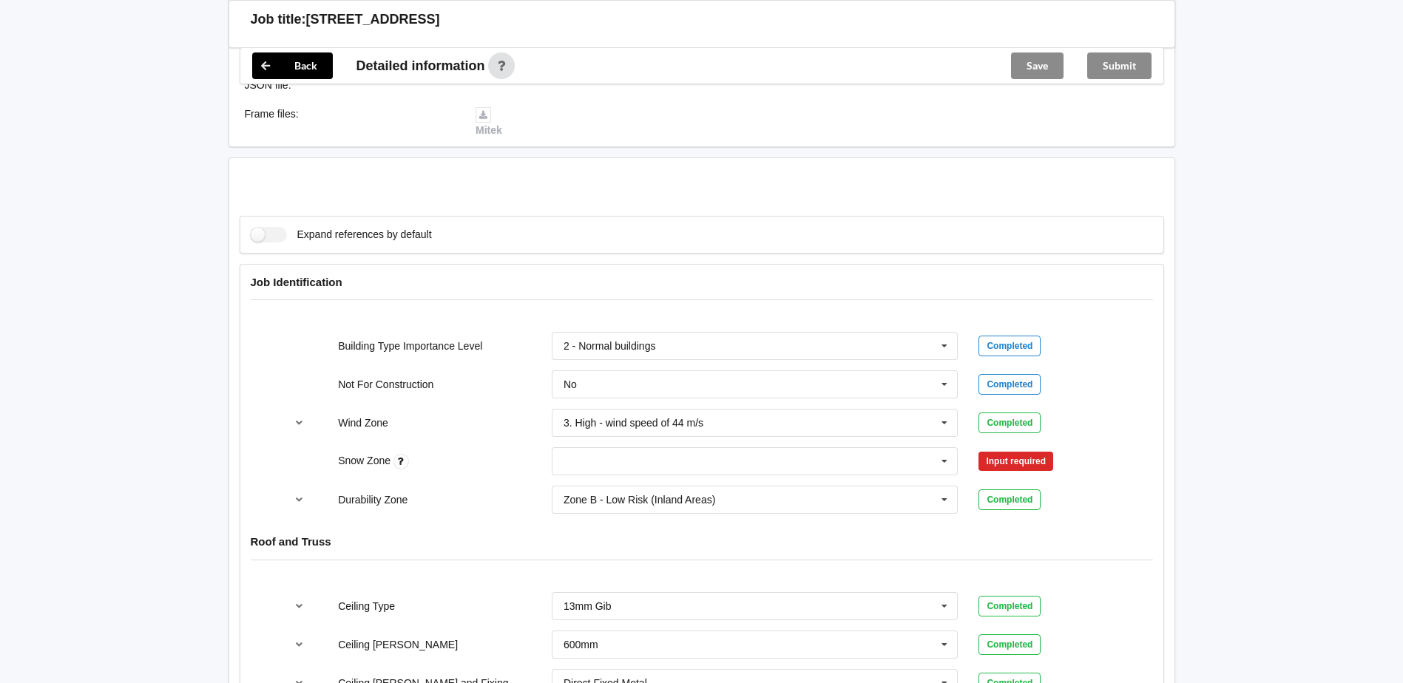
scroll to position [592, 0]
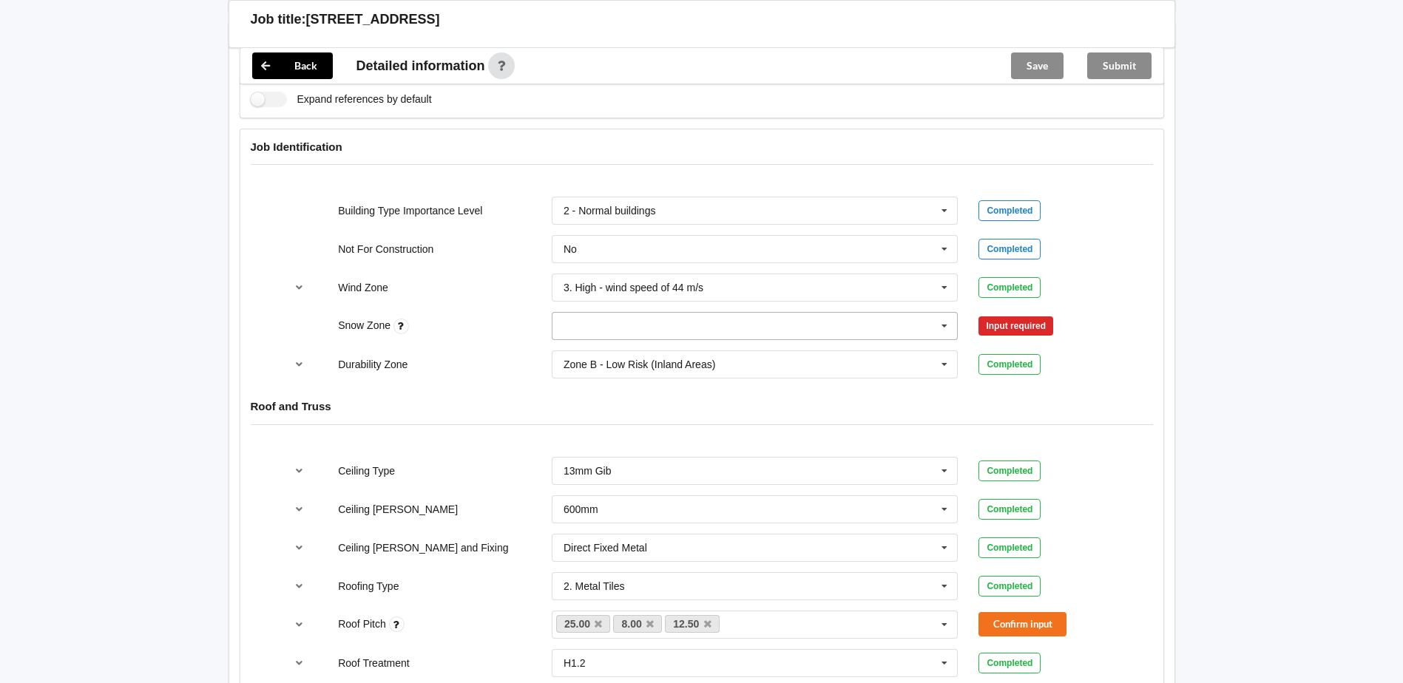
drag, startPoint x: 883, startPoint y: 320, endPoint x: 868, endPoint y: 319, distance: 15.6
click at [883, 320] on input "text" at bounding box center [755, 326] width 405 height 27
click at [705, 348] on div "N0" at bounding box center [755, 352] width 405 height 27
click at [1062, 314] on button "Confirm input" at bounding box center [1023, 326] width 88 height 24
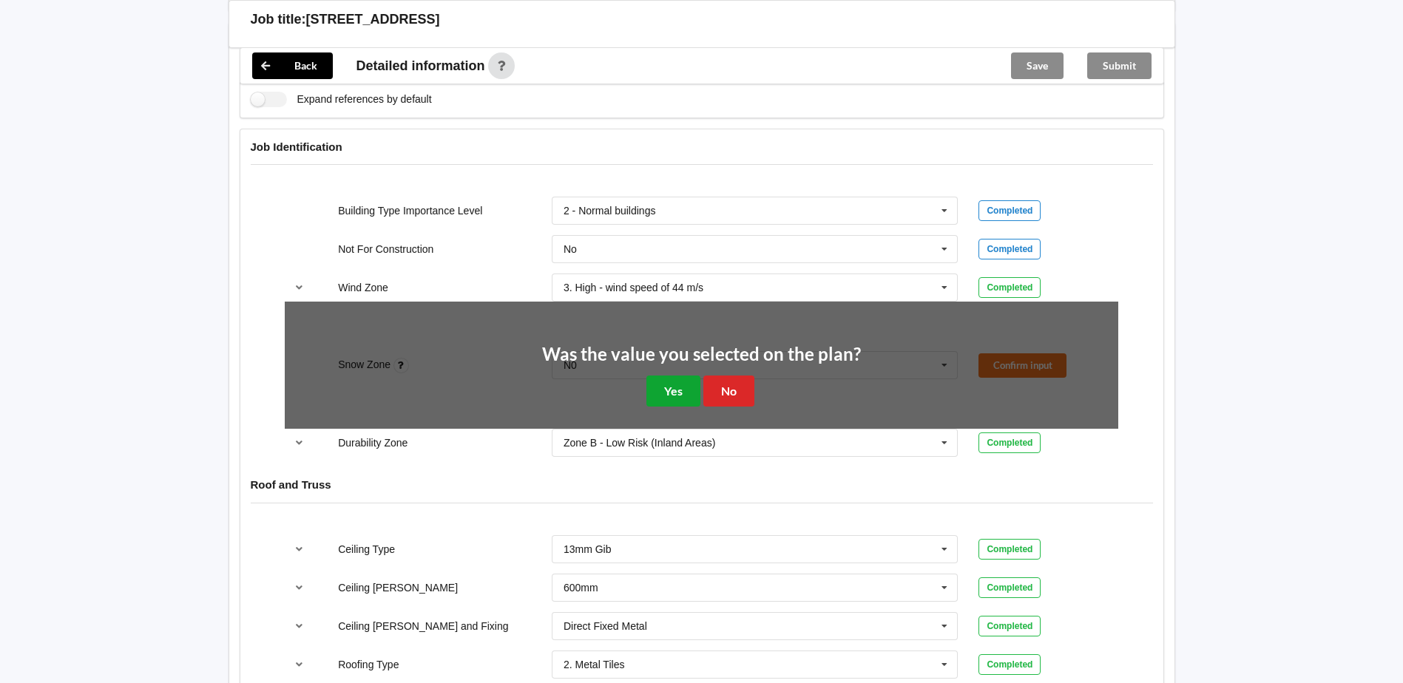
click at [663, 376] on button "Yes" at bounding box center [673, 391] width 54 height 30
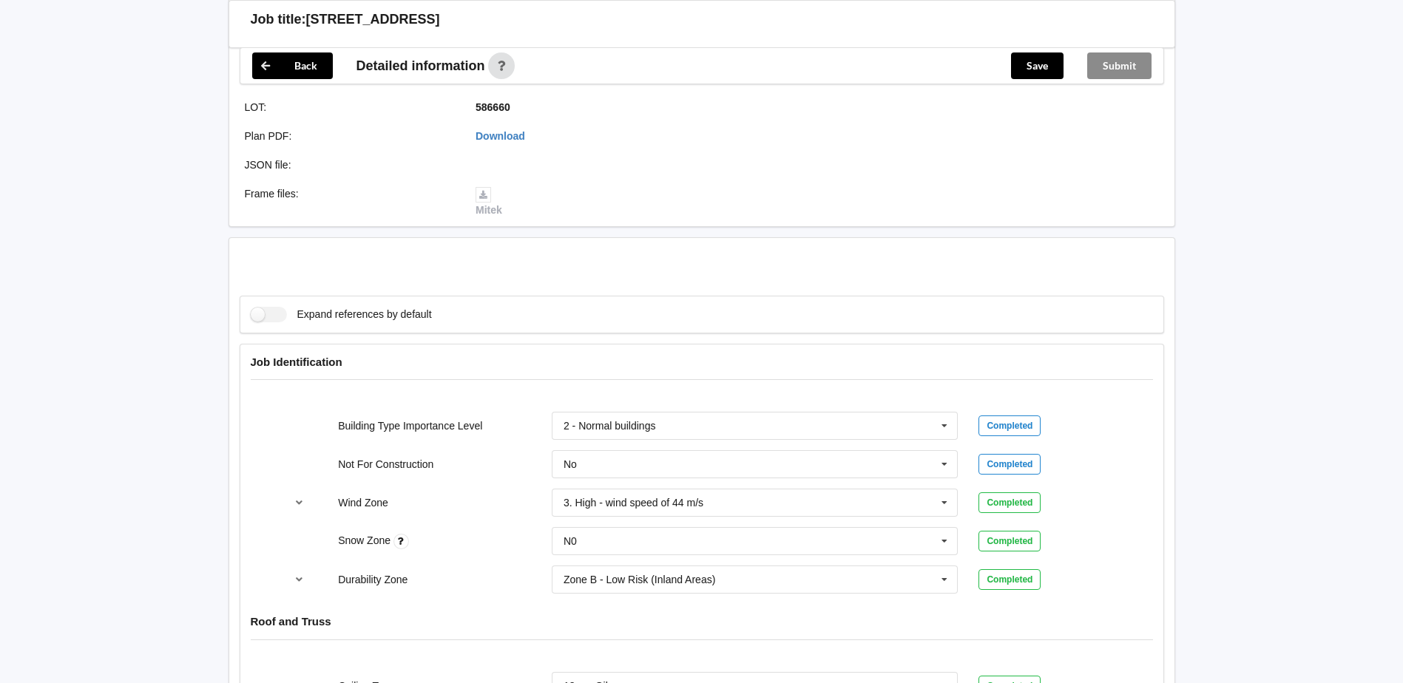
scroll to position [296, 0]
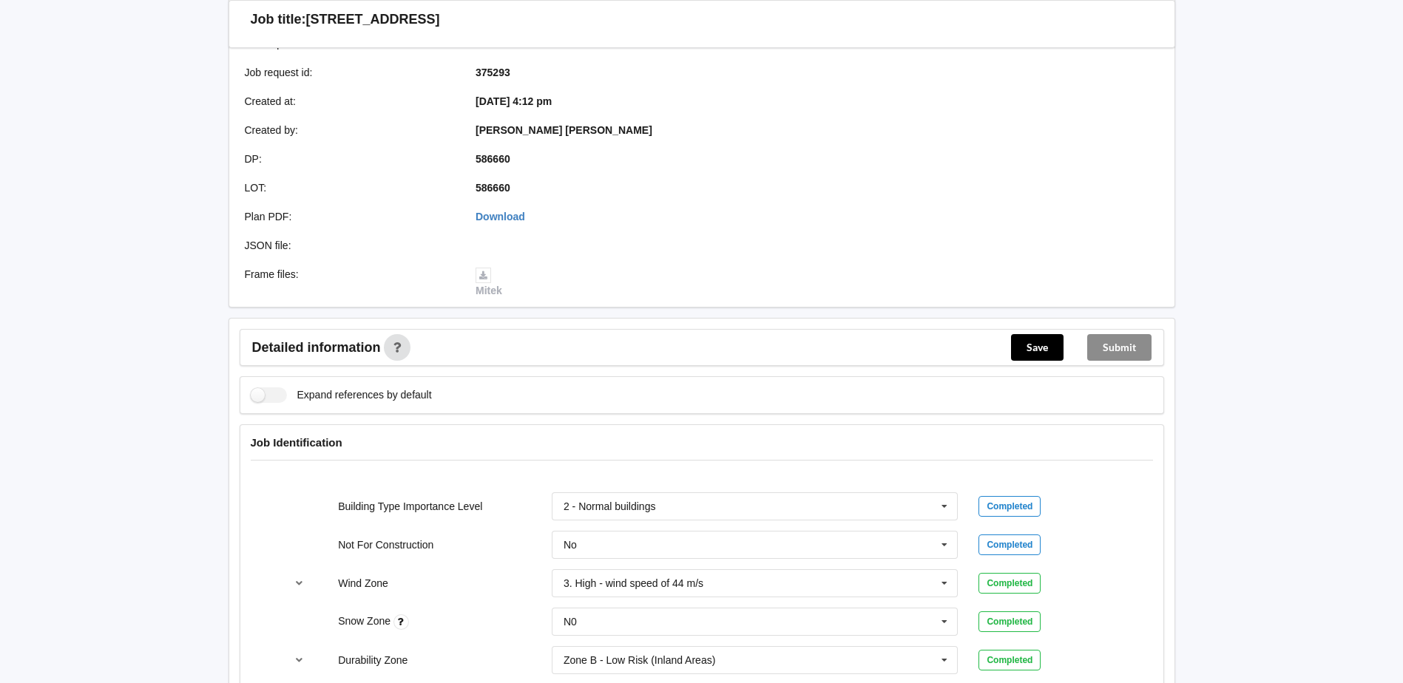
click at [503, 204] on div "Plan PDF : Download" at bounding box center [465, 216] width 473 height 25
click at [501, 211] on link "Download" at bounding box center [501, 217] width 50 height 12
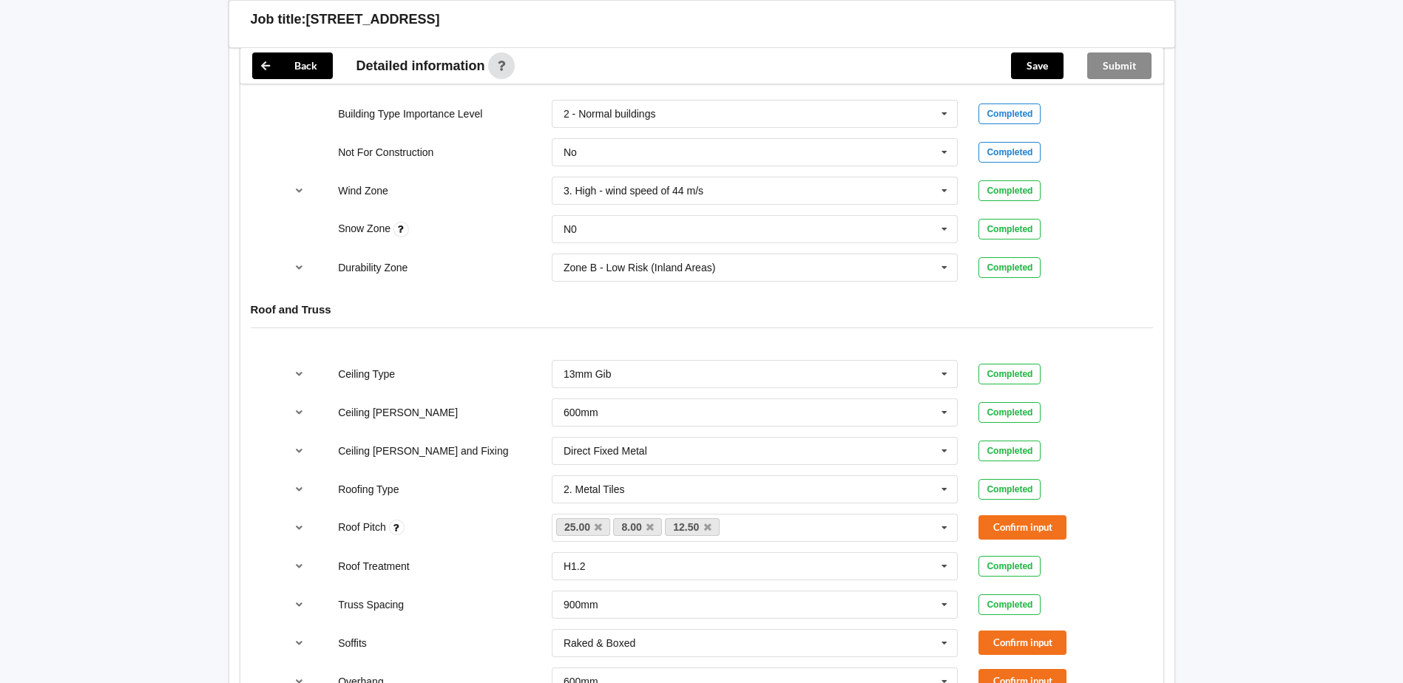
scroll to position [814, 0]
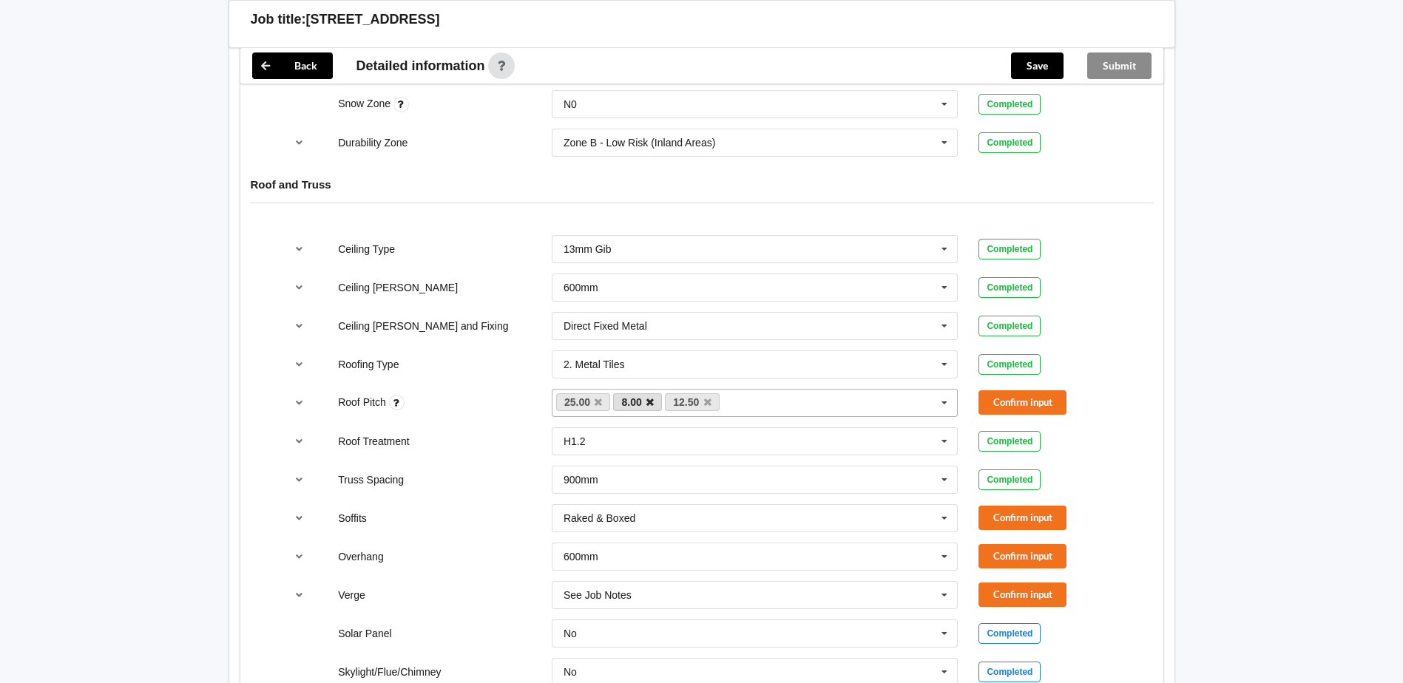
click at [651, 398] on icon at bounding box center [649, 403] width 7 height 10
click at [657, 398] on icon at bounding box center [655, 403] width 7 height 10
click at [1036, 391] on button "Confirm input" at bounding box center [1023, 403] width 88 height 24
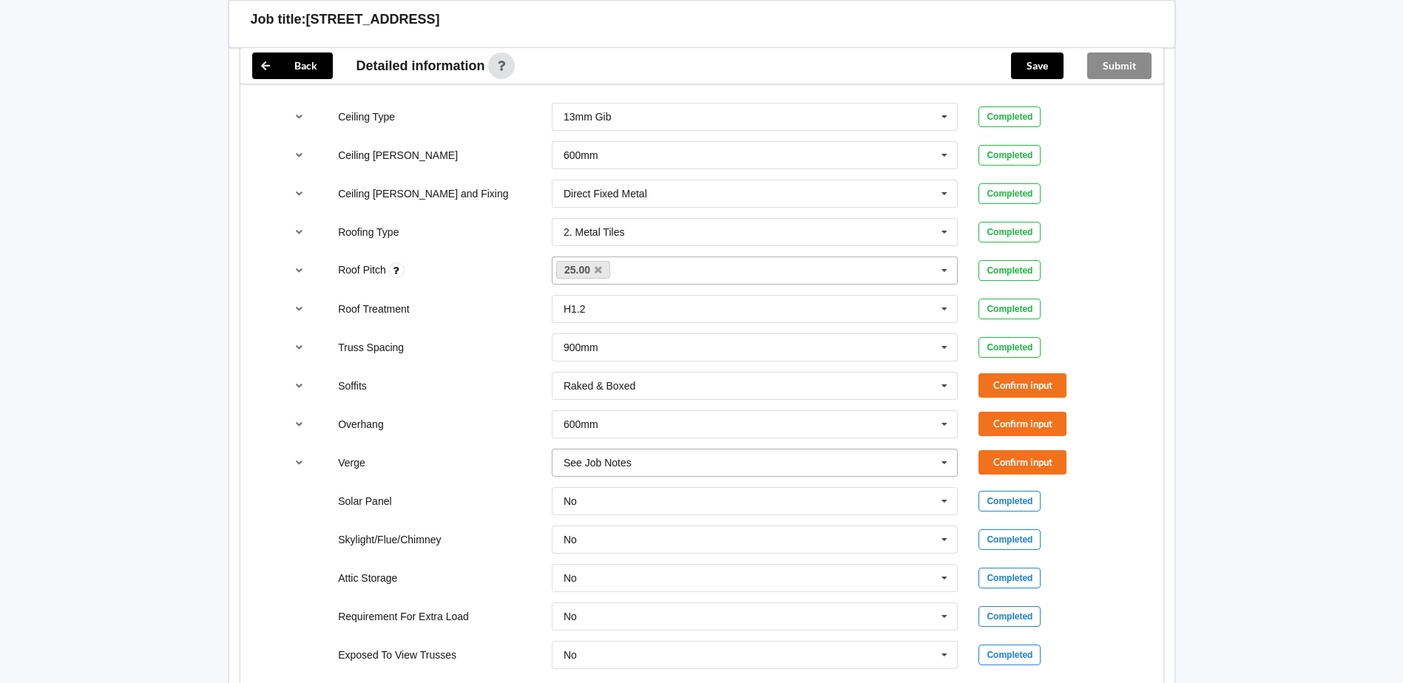
scroll to position [962, 0]
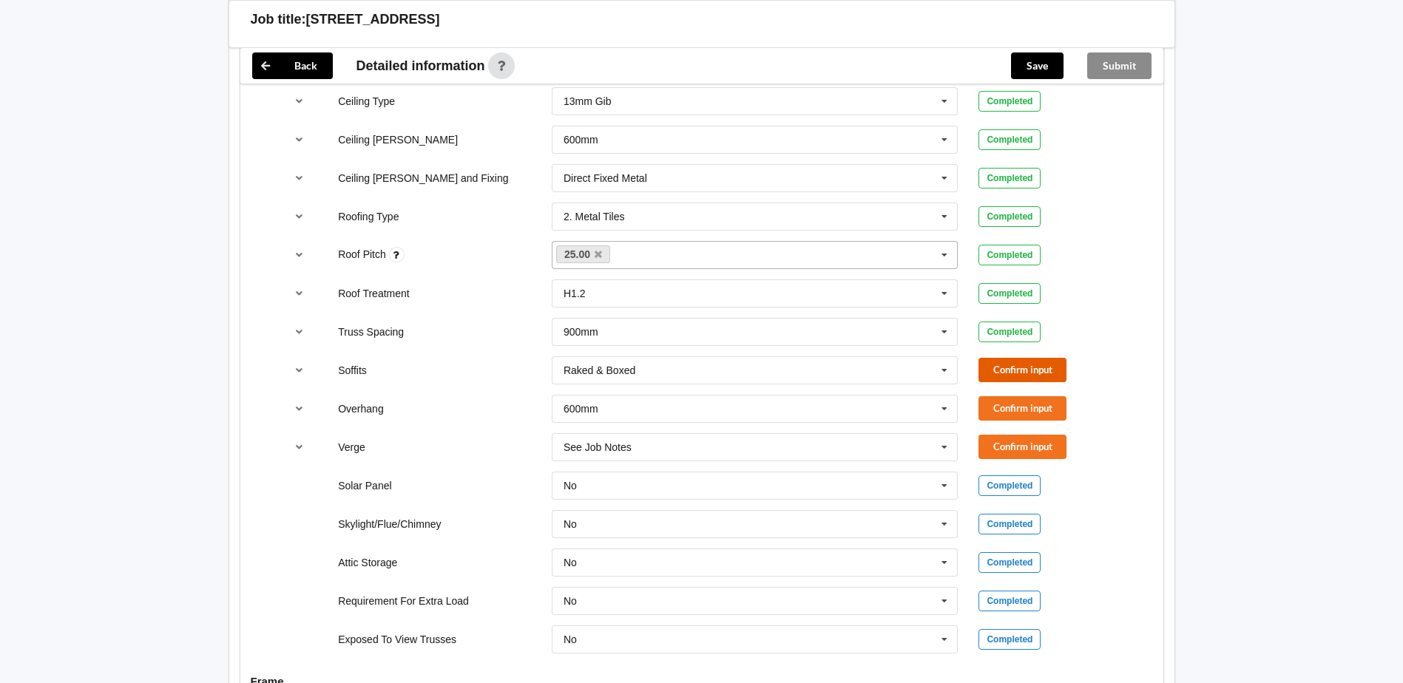
click at [1010, 359] on button "Confirm input" at bounding box center [1023, 370] width 88 height 24
click at [947, 357] on icon at bounding box center [944, 370] width 22 height 27
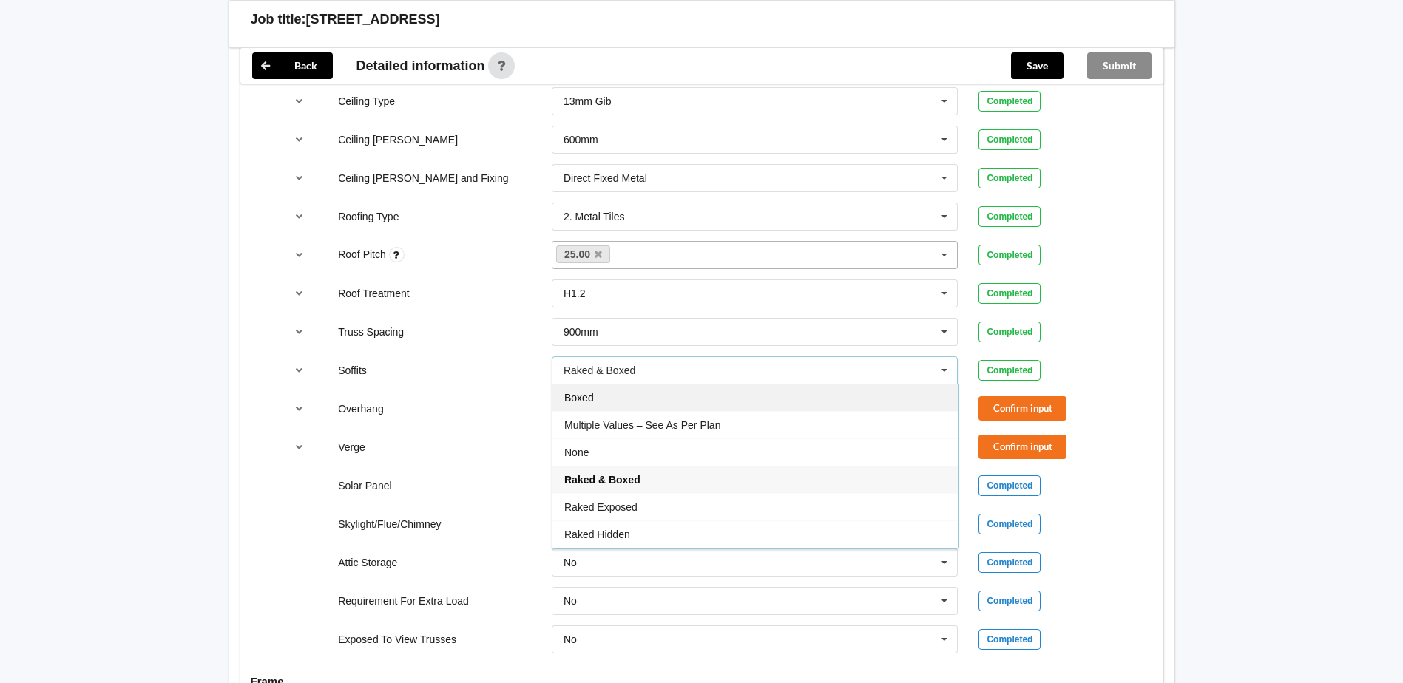
click at [593, 392] on span "Boxed" at bounding box center [579, 398] width 30 height 12
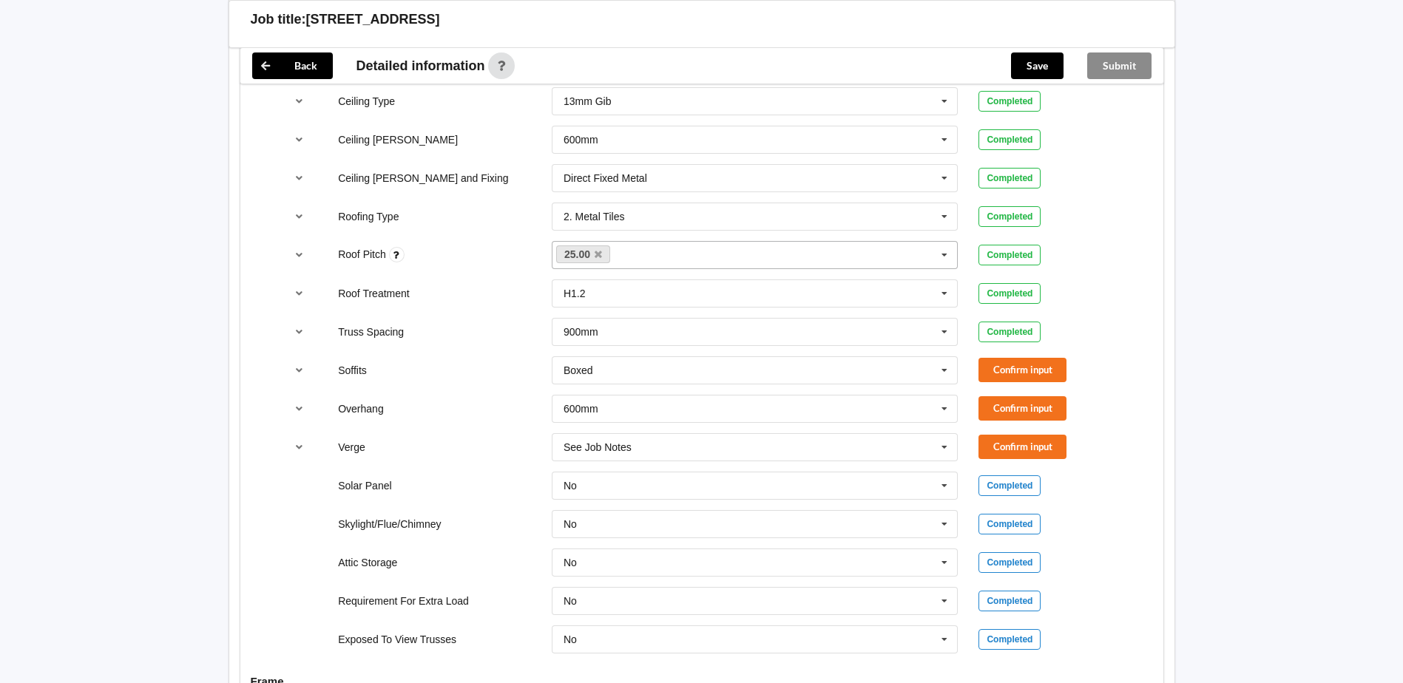
click at [844, 423] on div "See Job Notes See Job Notes 300mm 450mm 600mm 750mm Multiple Values – See As Pe…" at bounding box center [755, 447] width 428 height 49
click at [691, 439] on input "text" at bounding box center [755, 447] width 405 height 27
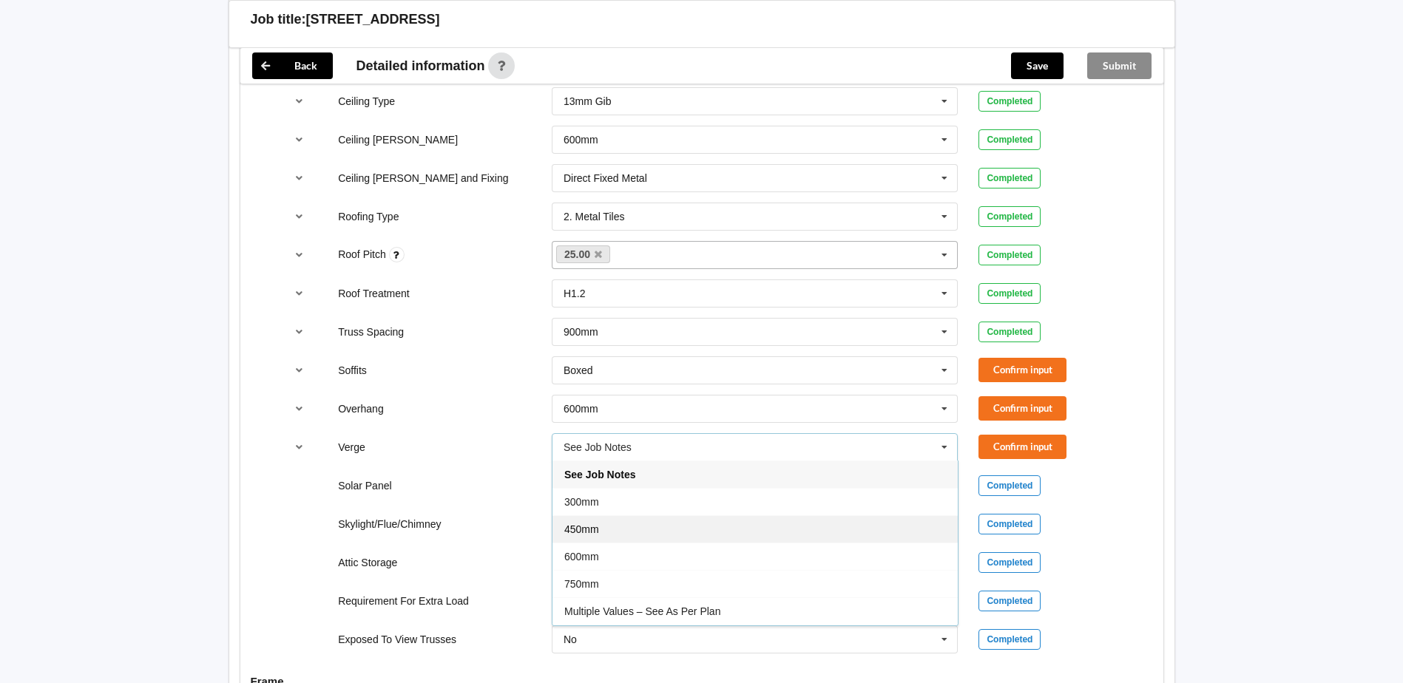
click at [578, 524] on span "450mm" at bounding box center [581, 530] width 35 height 12
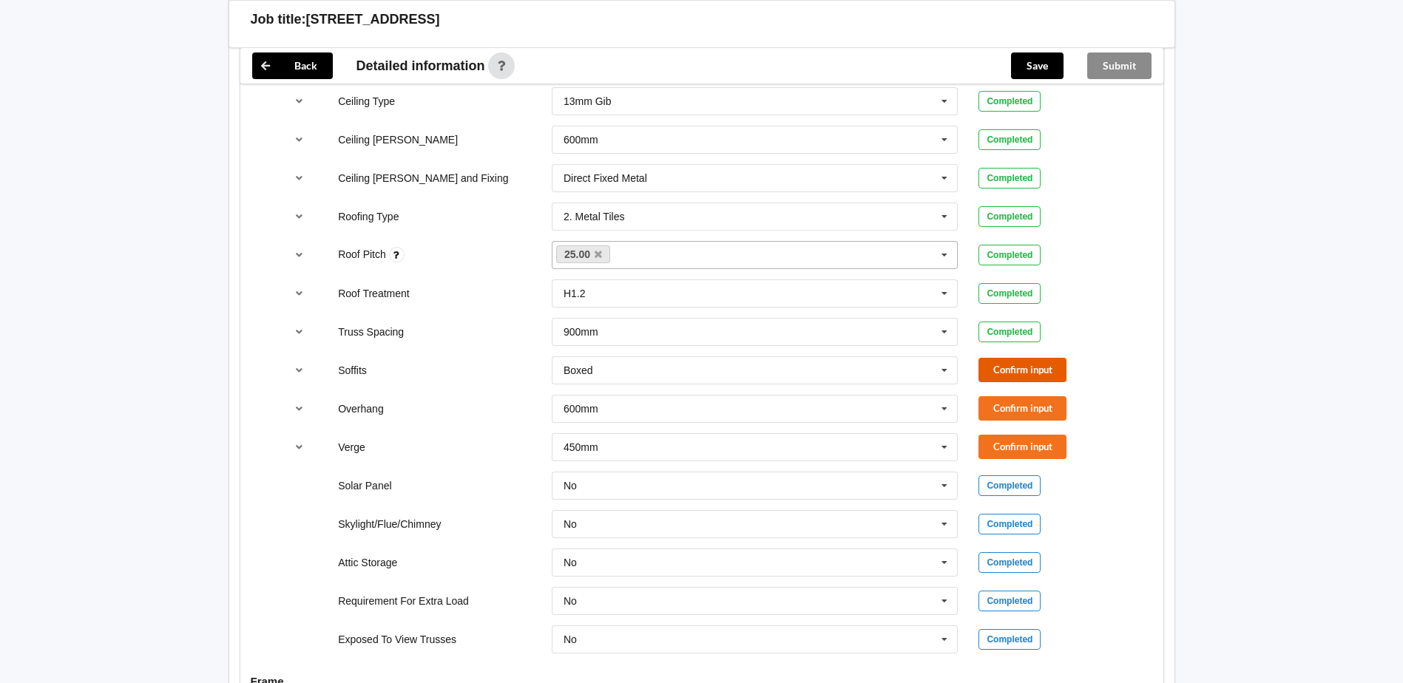
click at [1051, 358] on button "Confirm input" at bounding box center [1023, 370] width 88 height 24
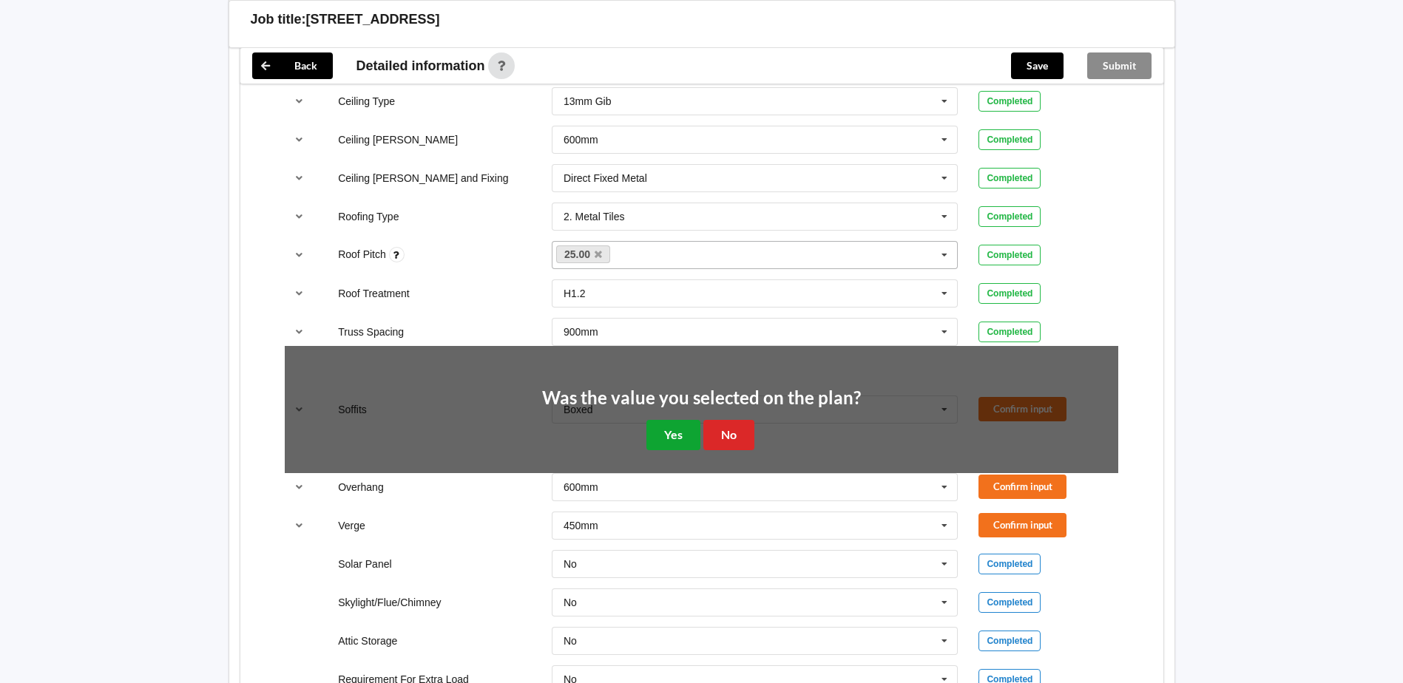
drag, startPoint x: 683, startPoint y: 418, endPoint x: 933, endPoint y: 405, distance: 251.0
click at [683, 420] on button "Yes" at bounding box center [673, 435] width 54 height 30
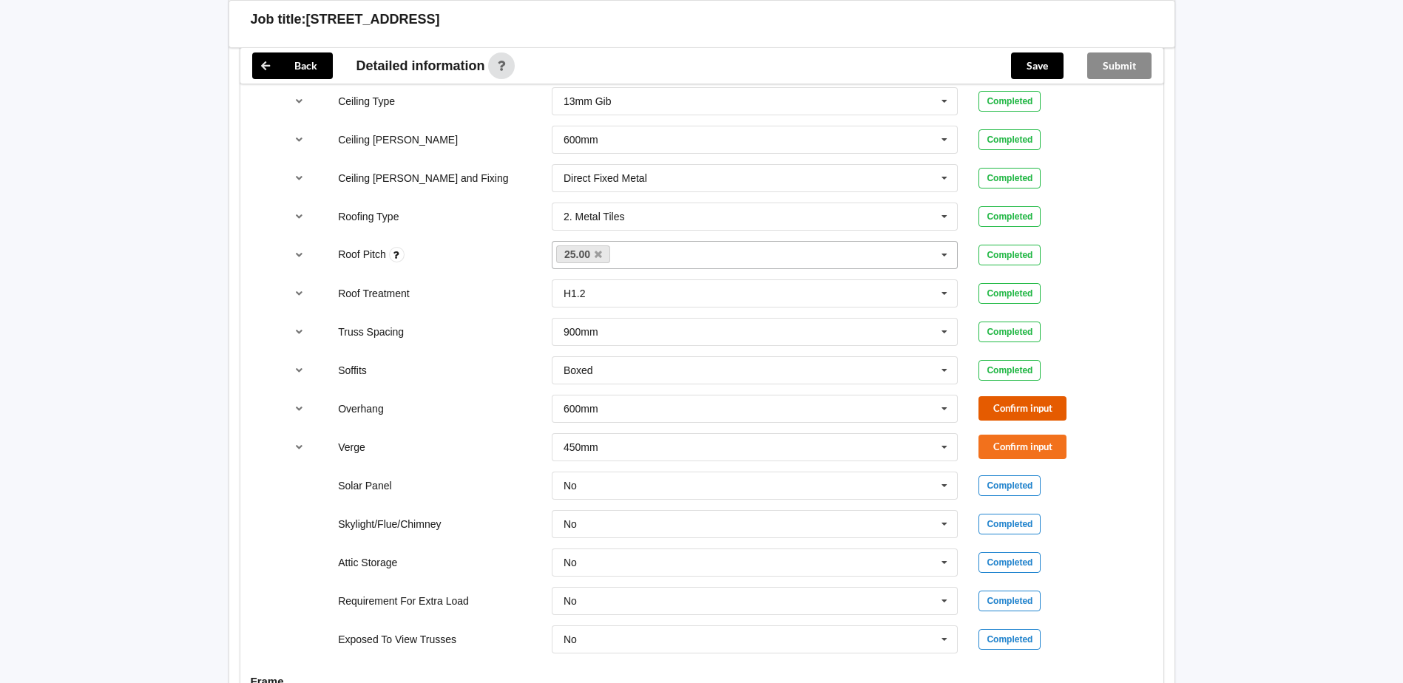
drag, startPoint x: 1048, startPoint y: 392, endPoint x: 1035, endPoint y: 391, distance: 13.3
click at [1035, 396] on button "Confirm input" at bounding box center [1023, 408] width 88 height 24
click at [1013, 435] on button "Confirm input" at bounding box center [1023, 447] width 88 height 24
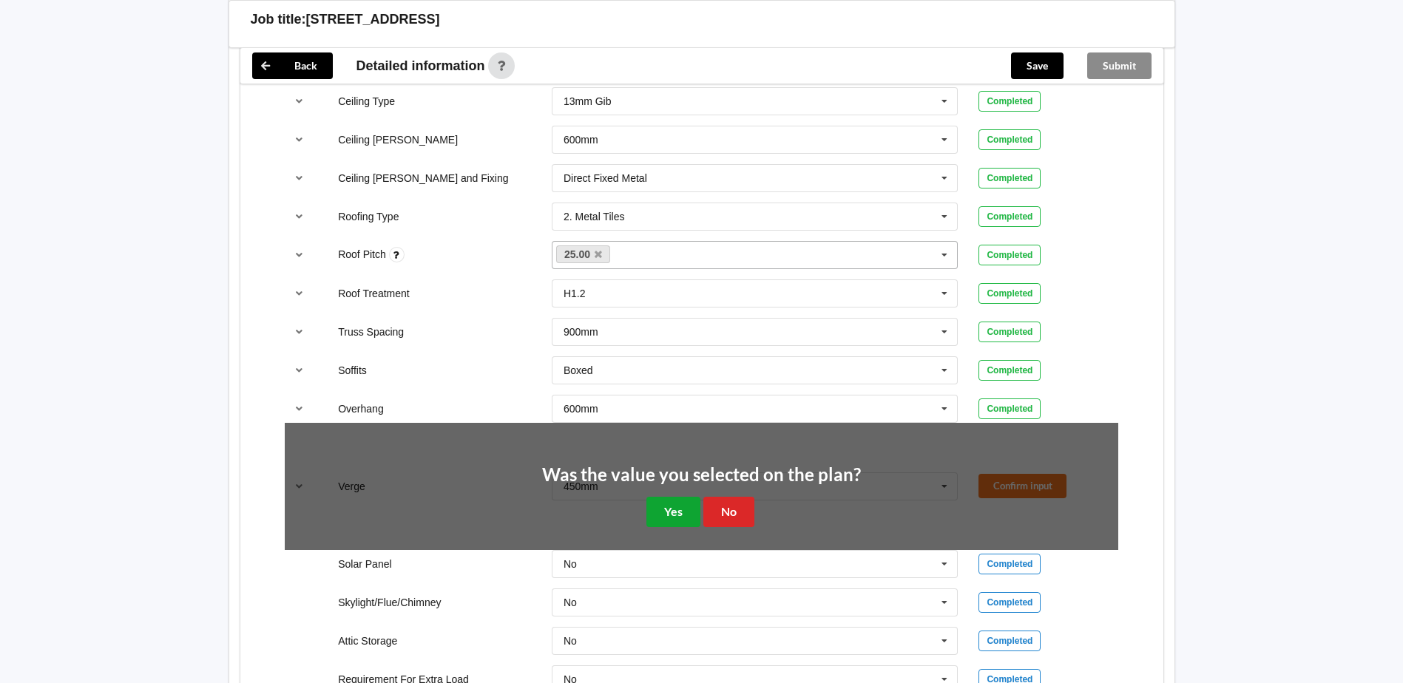
click at [668, 497] on button "Yes" at bounding box center [673, 512] width 54 height 30
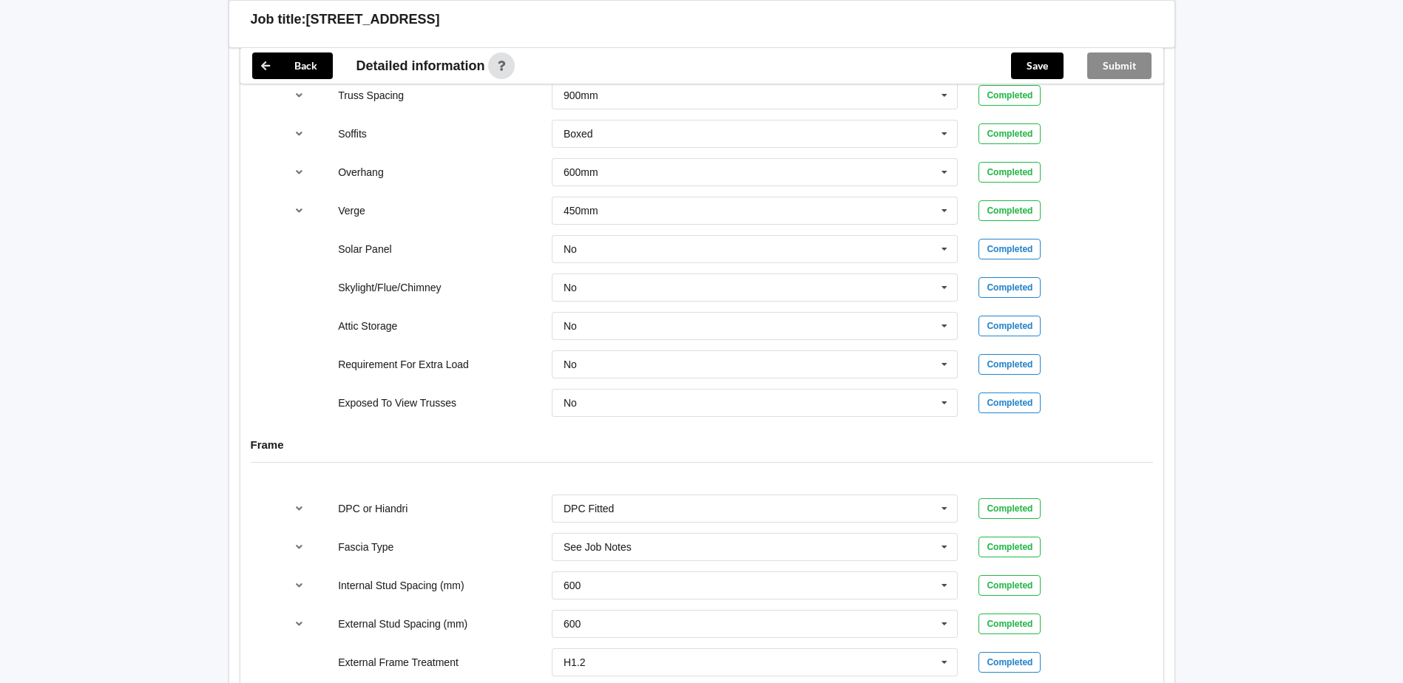
scroll to position [1331, 0]
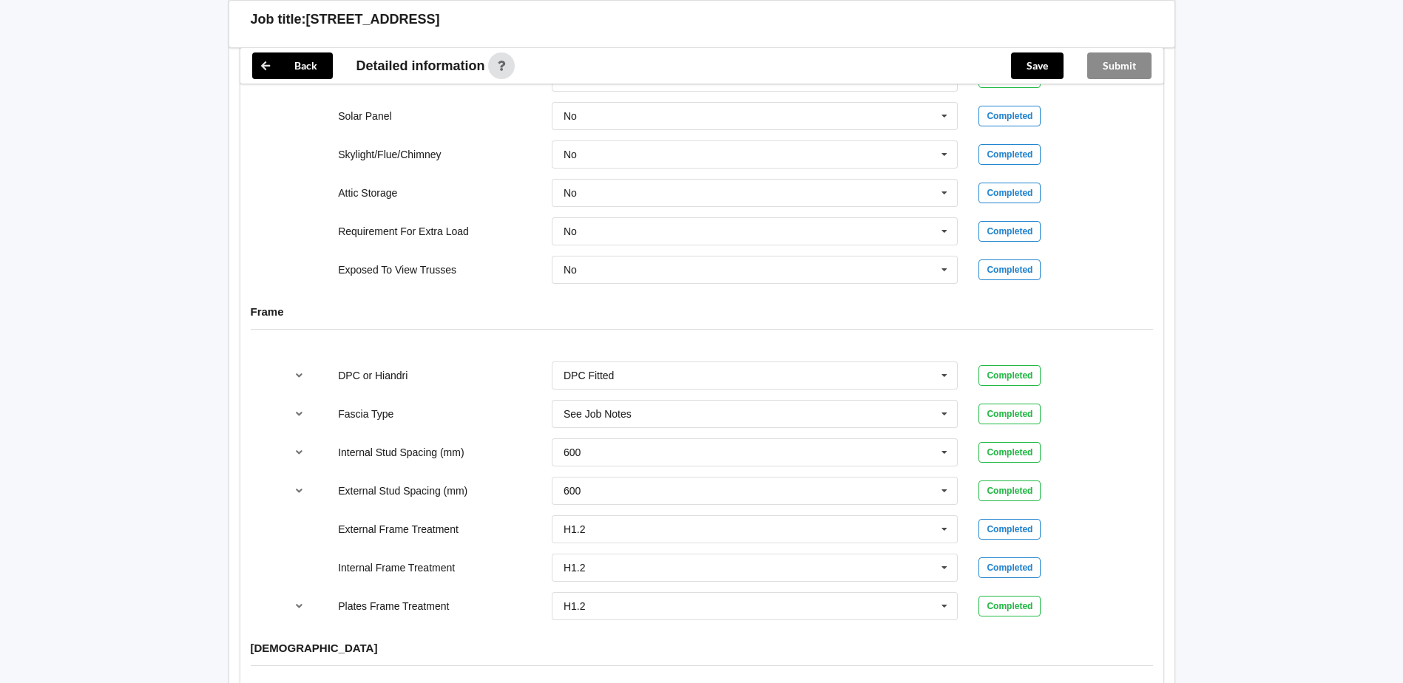
drag, startPoint x: 680, startPoint y: 400, endPoint x: 450, endPoint y: 396, distance: 230.1
click at [450, 396] on div "Fascia Type See Job Notes Bildon Continuous 180 Diamond 147 M85 - 180mmx18mm M8…" at bounding box center [701, 414] width 854 height 49
click at [663, 401] on input "text" at bounding box center [755, 414] width 405 height 27
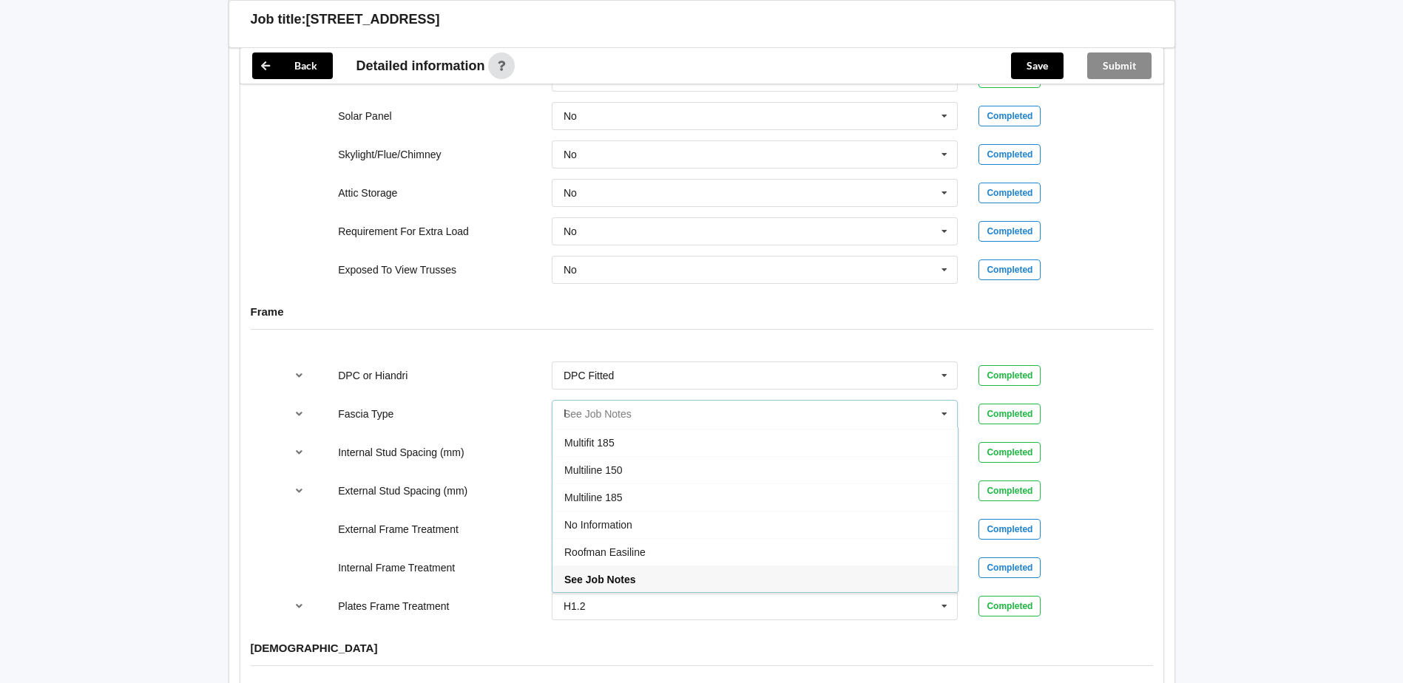
scroll to position [0, 0]
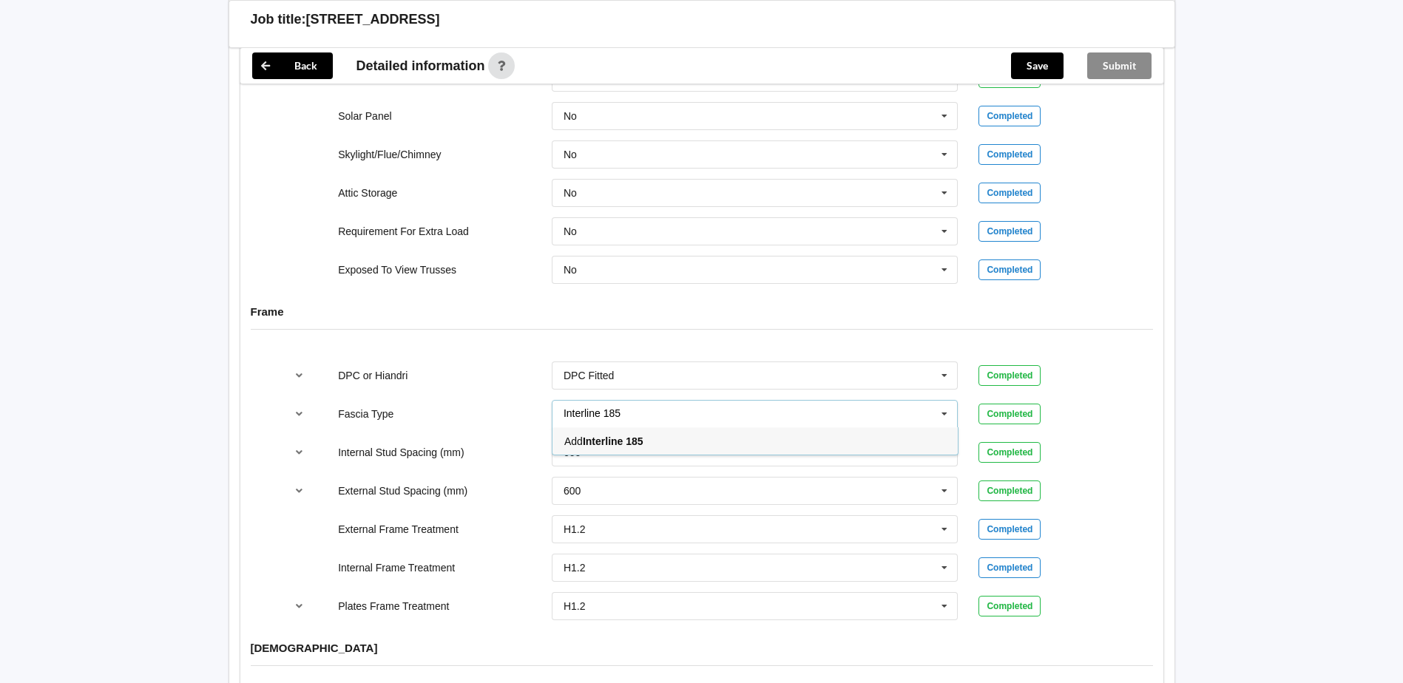
type input "Interline 185"
click at [602, 436] on b "Interline 185" at bounding box center [613, 442] width 61 height 12
click at [1041, 402] on button "Confirm input" at bounding box center [1023, 414] width 88 height 24
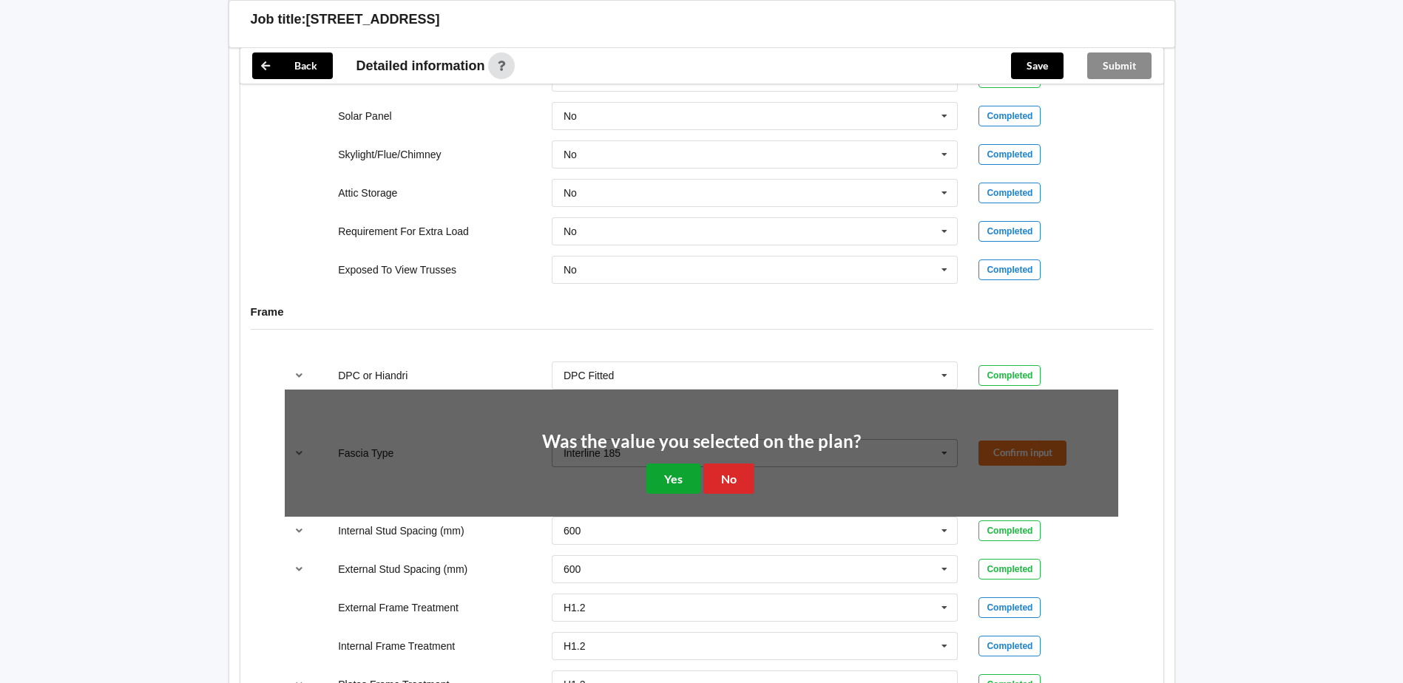
click at [648, 469] on button "Yes" at bounding box center [673, 479] width 54 height 30
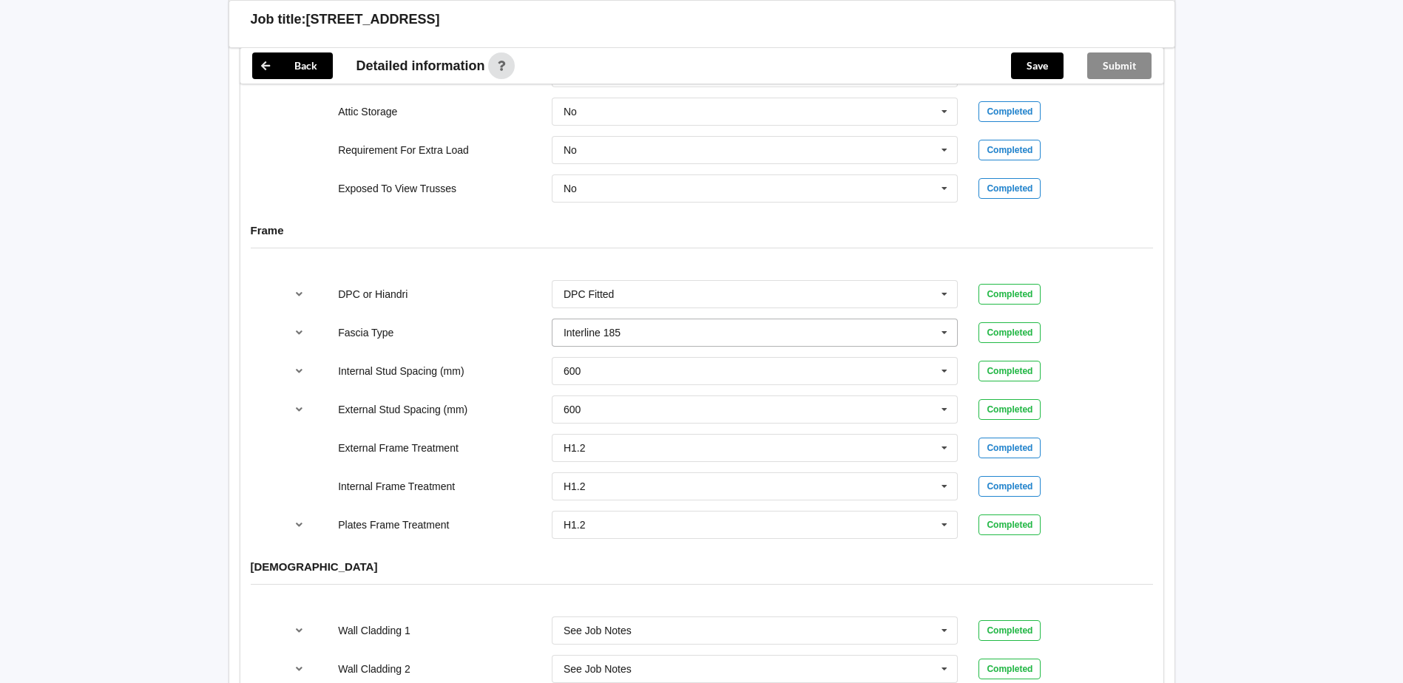
scroll to position [1849, 0]
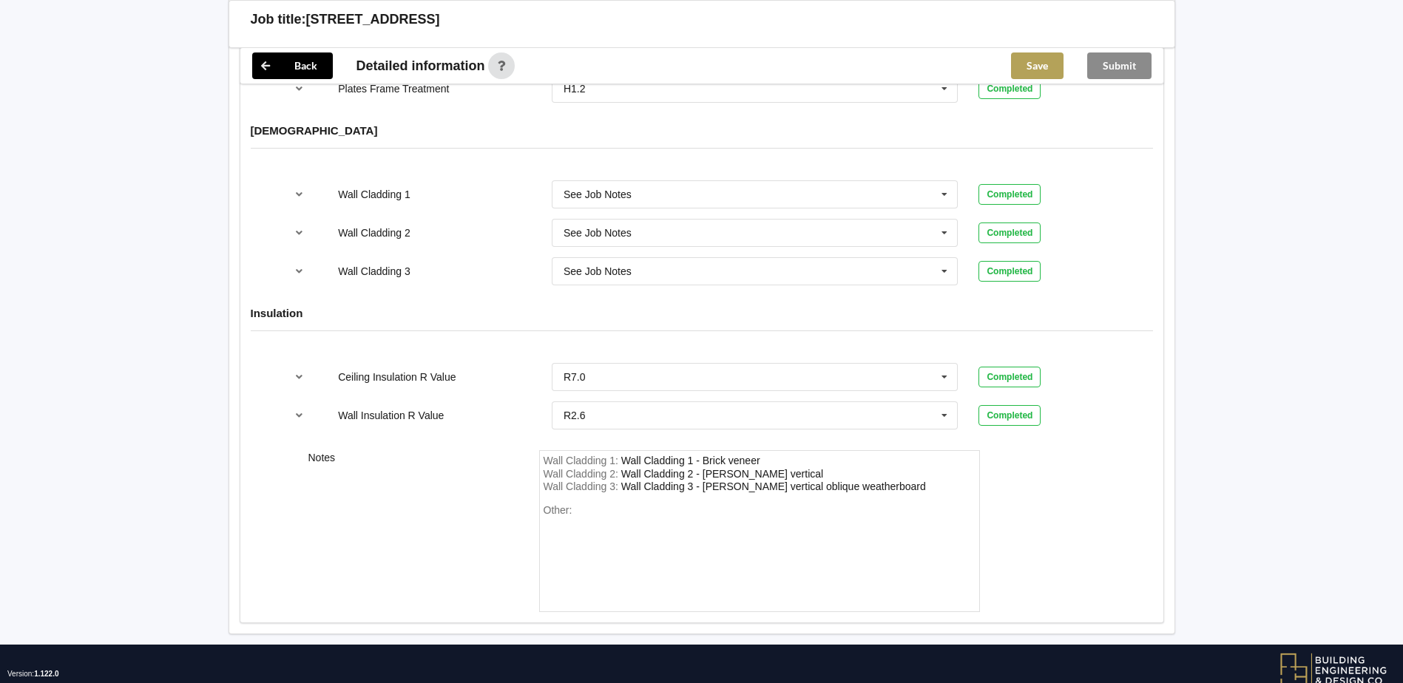
click at [1024, 62] on button "Save" at bounding box center [1037, 66] width 53 height 27
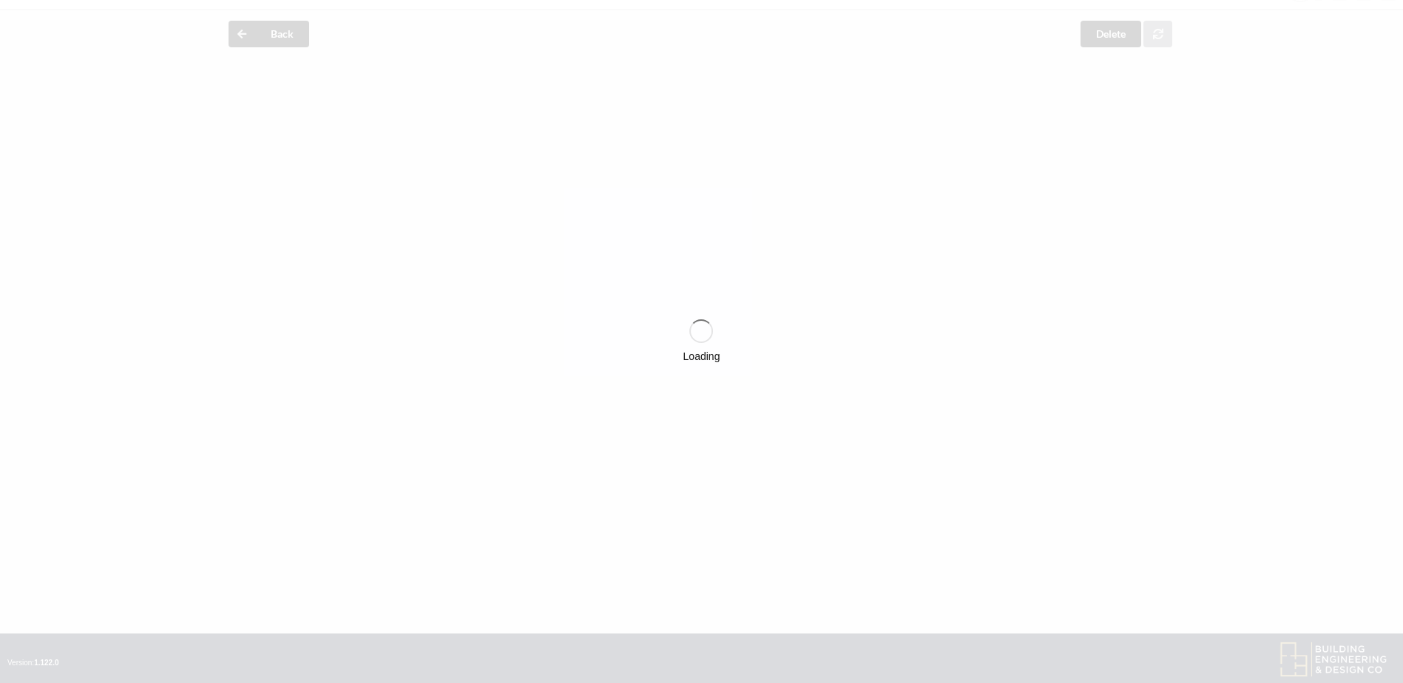
scroll to position [0, 0]
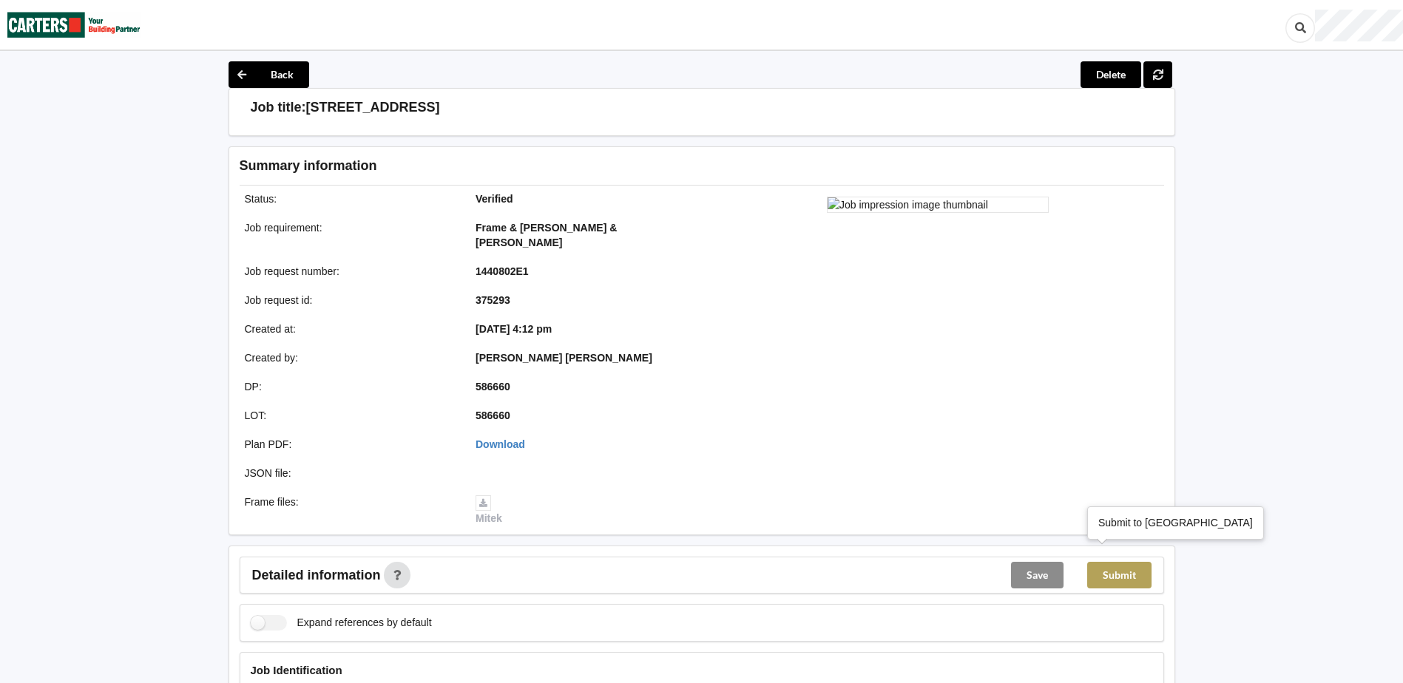
click at [1125, 562] on button "Submit" at bounding box center [1119, 575] width 64 height 27
